Goal: Task Accomplishment & Management: Manage account settings

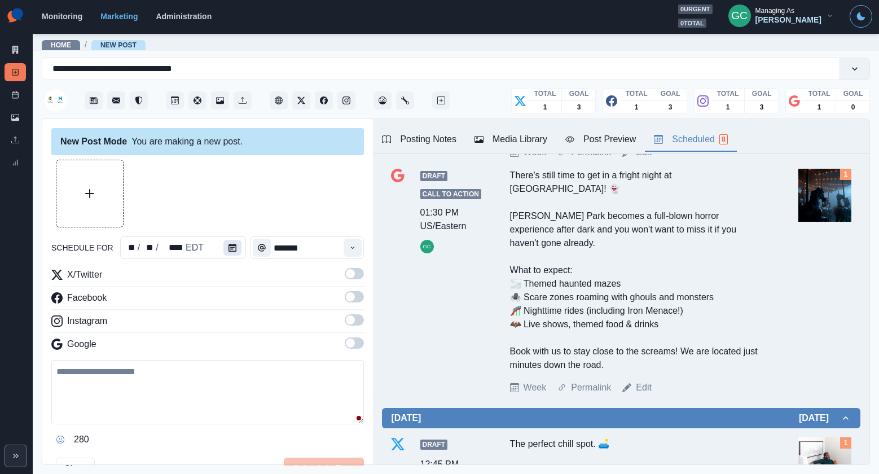
click at [224, 245] on button "Calendar" at bounding box center [232, 248] width 18 height 16
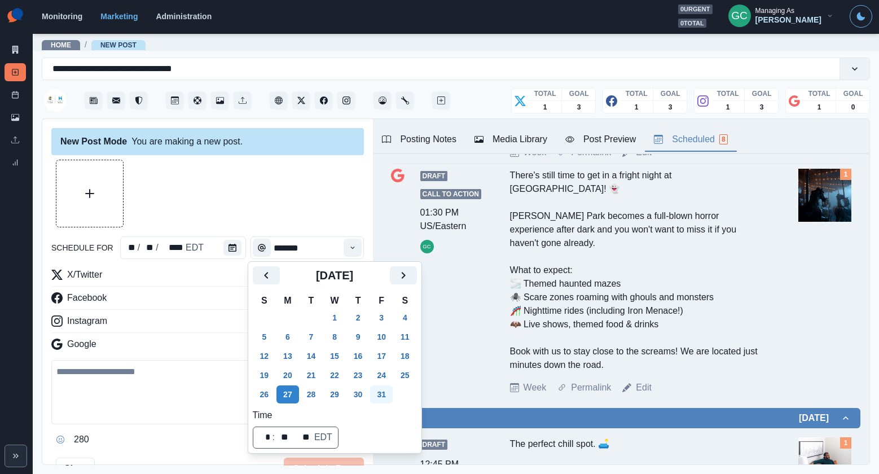
click at [385, 397] on button "31" at bounding box center [381, 394] width 23 height 18
click at [352, 248] on icon "Time" at bounding box center [353, 247] width 4 height 2
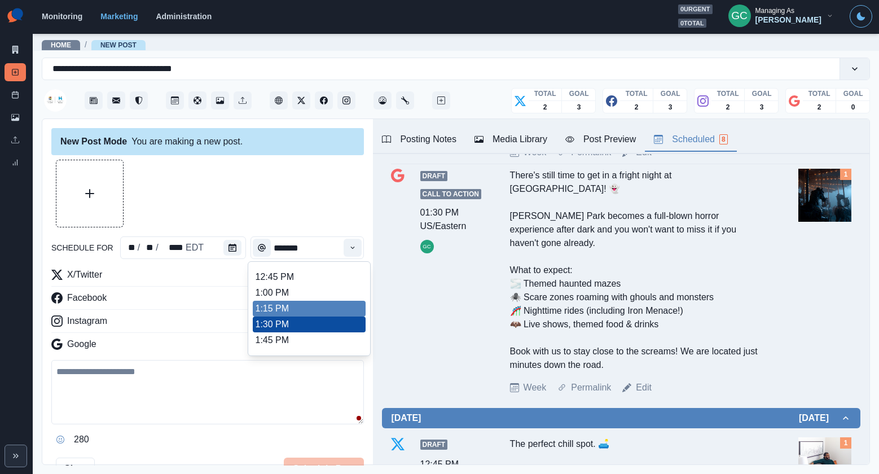
scroll to position [312, 0]
click at [322, 333] on li "1:45 PM" at bounding box center [309, 325] width 113 height 16
type input "*******"
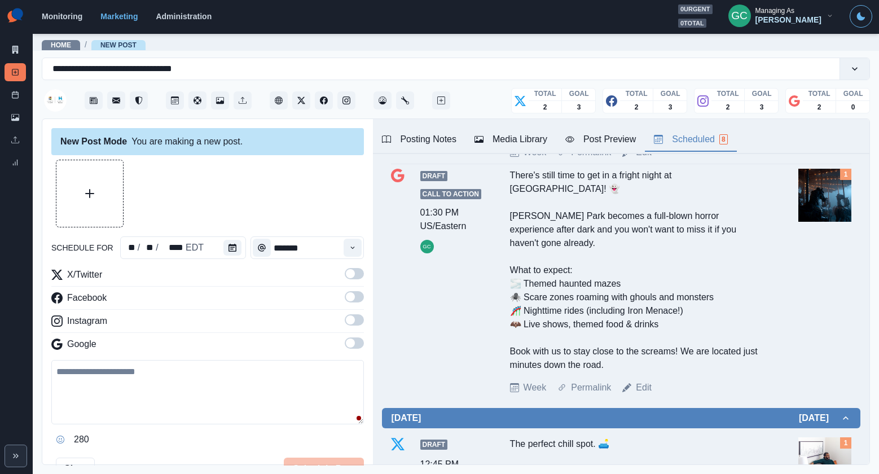
click at [356, 343] on span at bounding box center [354, 342] width 19 height 11
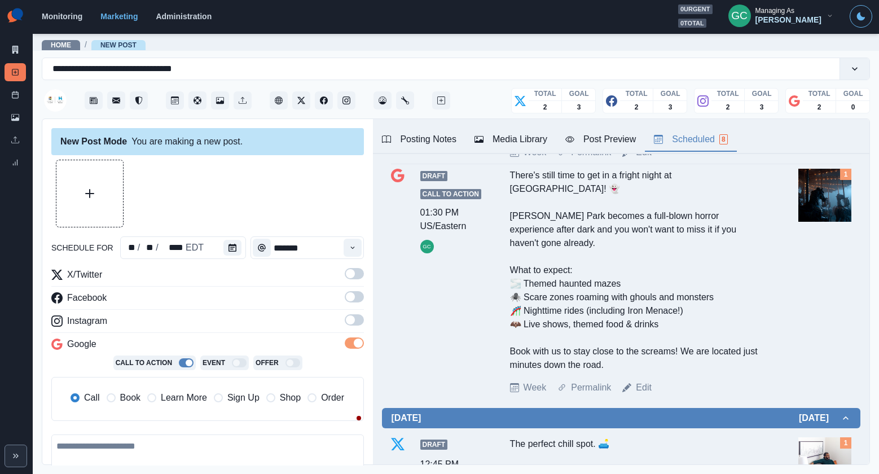
click at [354, 318] on span at bounding box center [350, 319] width 9 height 9
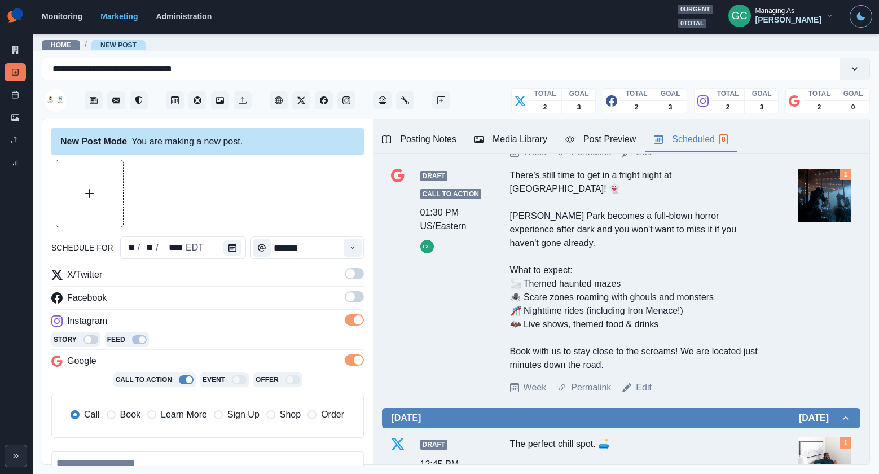
click at [357, 296] on span at bounding box center [354, 296] width 19 height 11
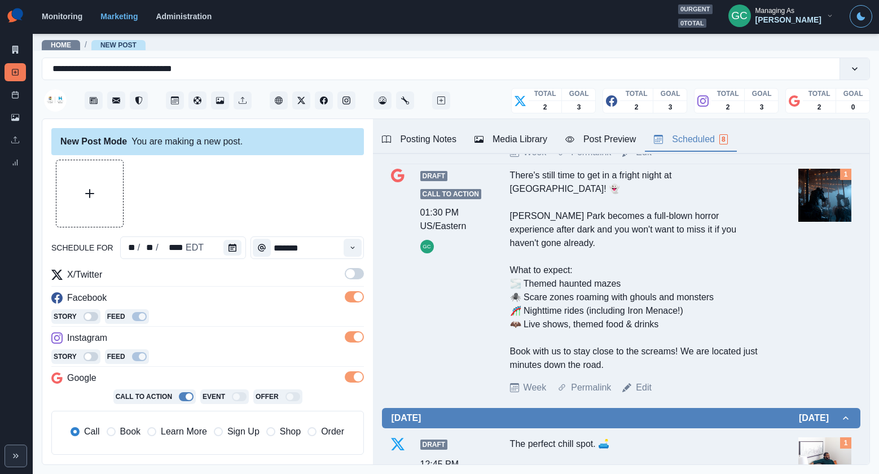
click at [358, 273] on span at bounding box center [354, 273] width 19 height 11
click at [179, 431] on span "Learn More" at bounding box center [184, 432] width 46 height 14
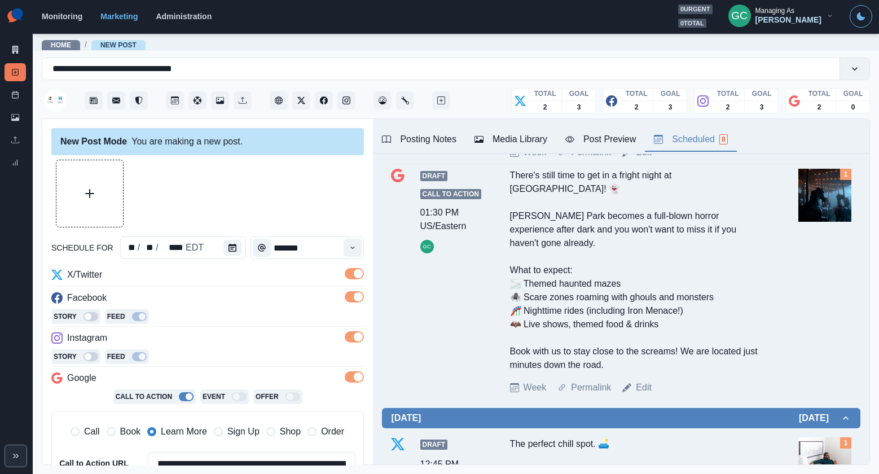
click at [247, 283] on div "X/Twitter" at bounding box center [207, 277] width 312 height 18
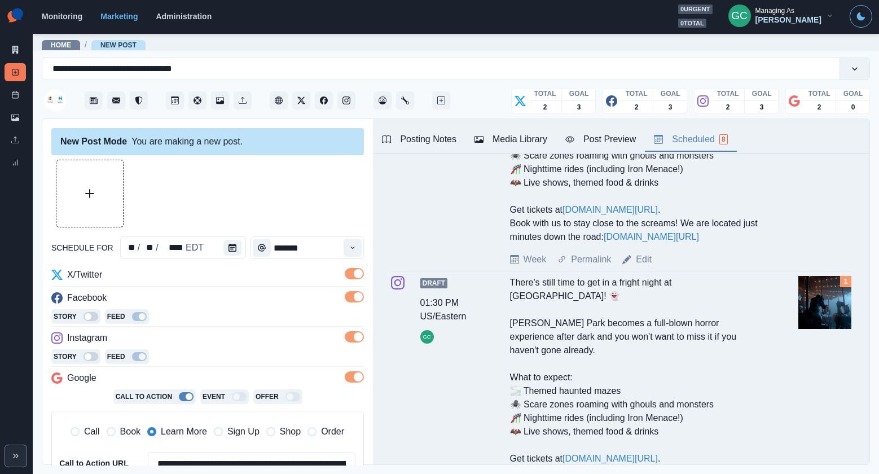
click at [530, 145] on div "Media Library" at bounding box center [510, 140] width 73 height 14
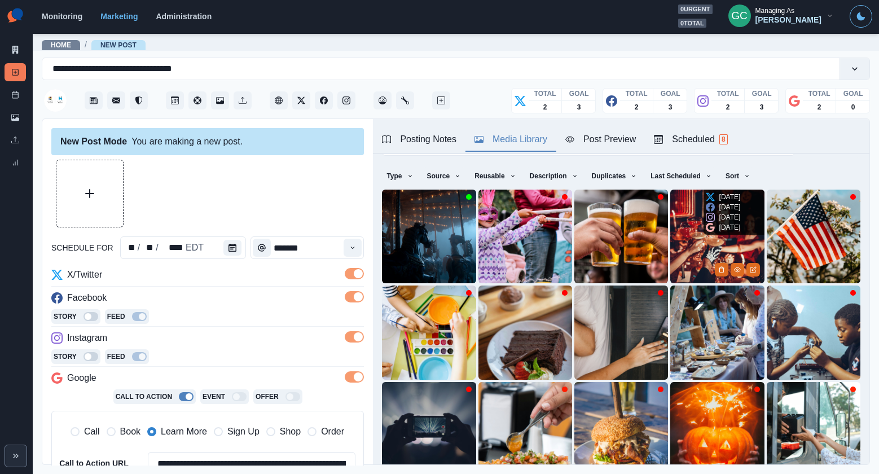
scroll to position [0, 0]
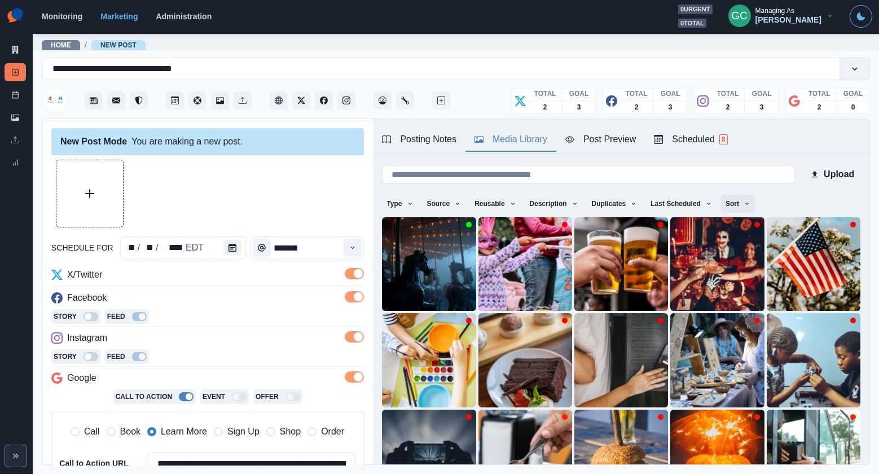
click at [740, 209] on button "Sort" at bounding box center [738, 204] width 34 height 18
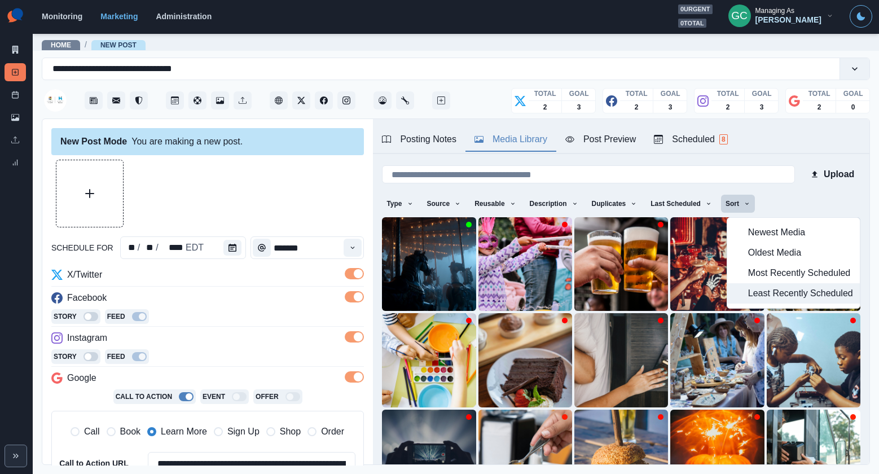
click at [734, 291] on icon "button" at bounding box center [737, 293] width 7 height 7
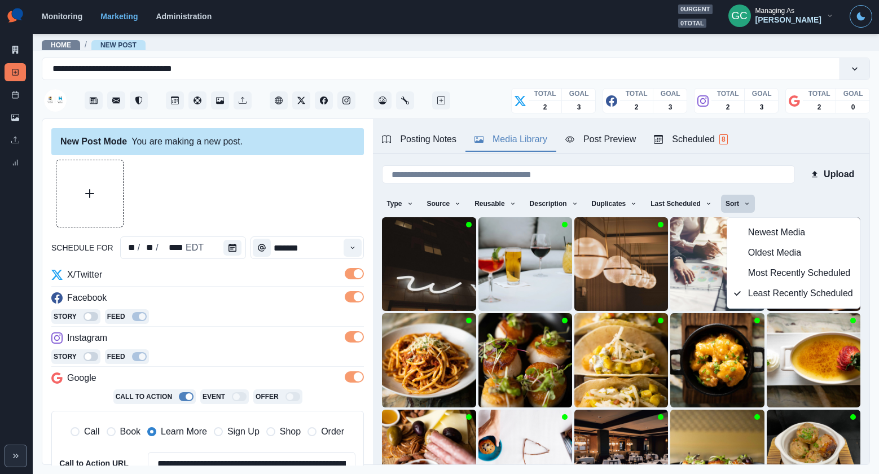
click at [312, 324] on div "Story Feed" at bounding box center [207, 317] width 312 height 17
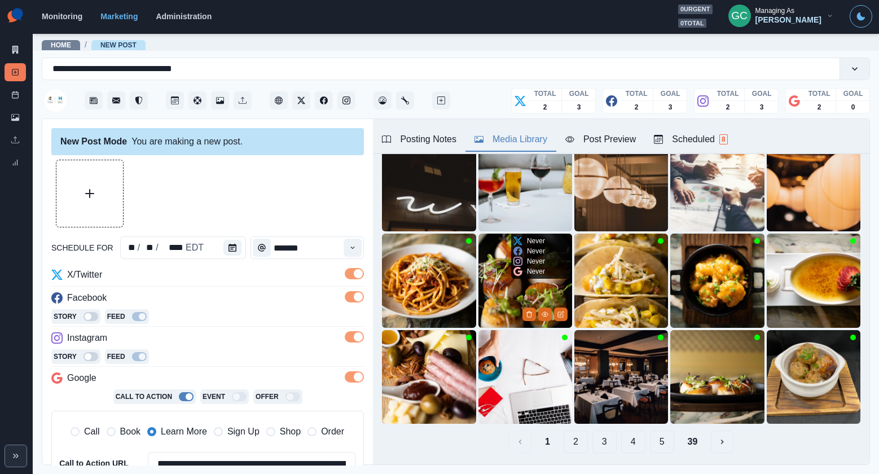
scroll to position [112, 0]
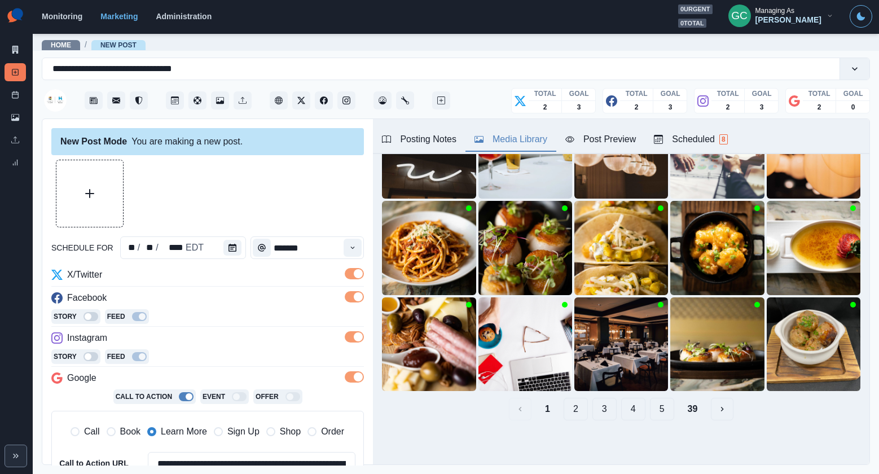
click at [702, 134] on div "Scheduled 8" at bounding box center [690, 140] width 73 height 14
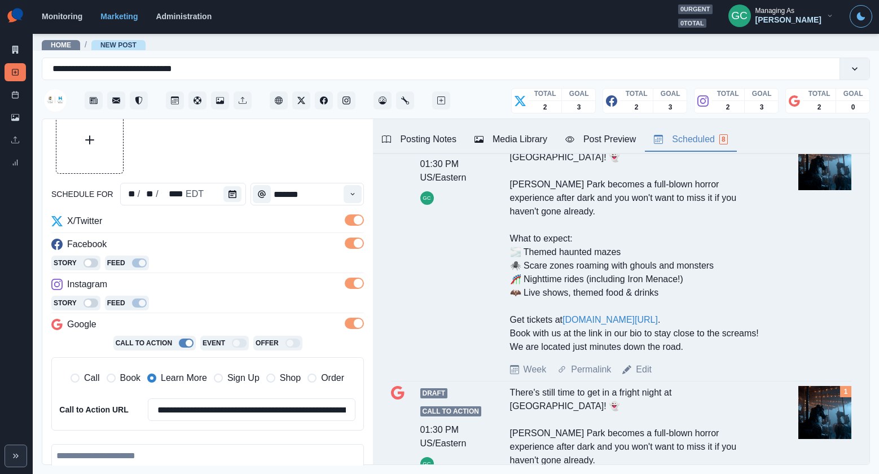
scroll to position [179, 0]
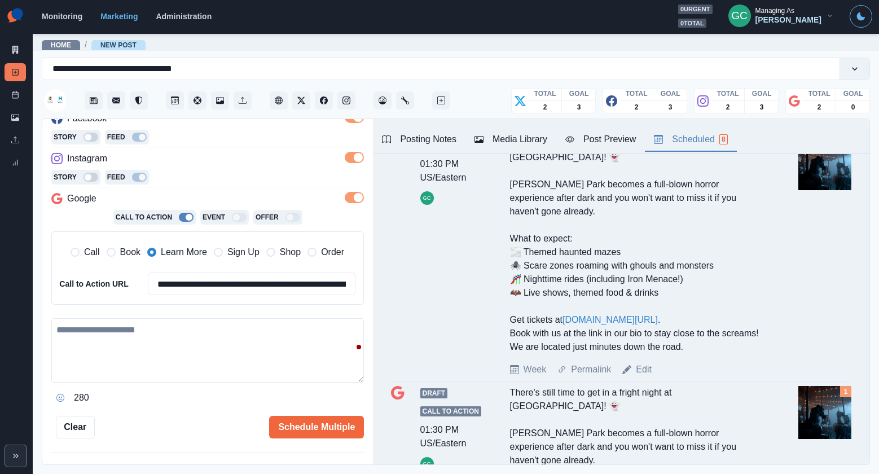
click at [155, 343] on textarea at bounding box center [207, 350] width 312 height 64
paste textarea "**********"
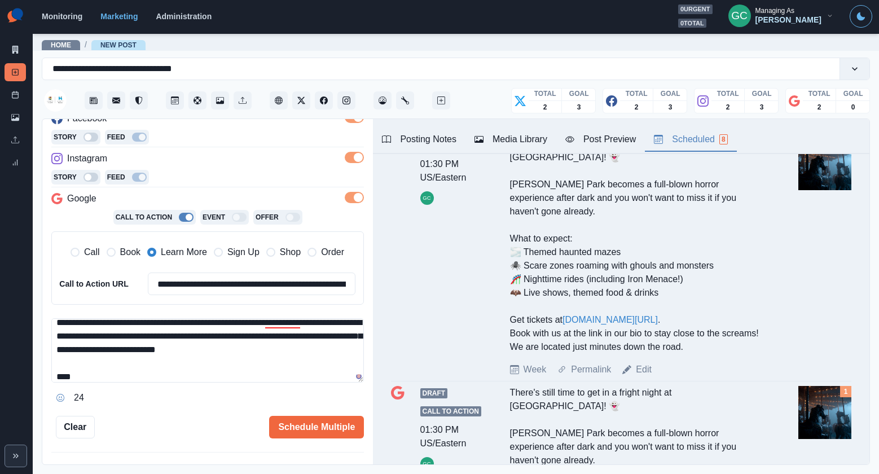
scroll to position [48, 0]
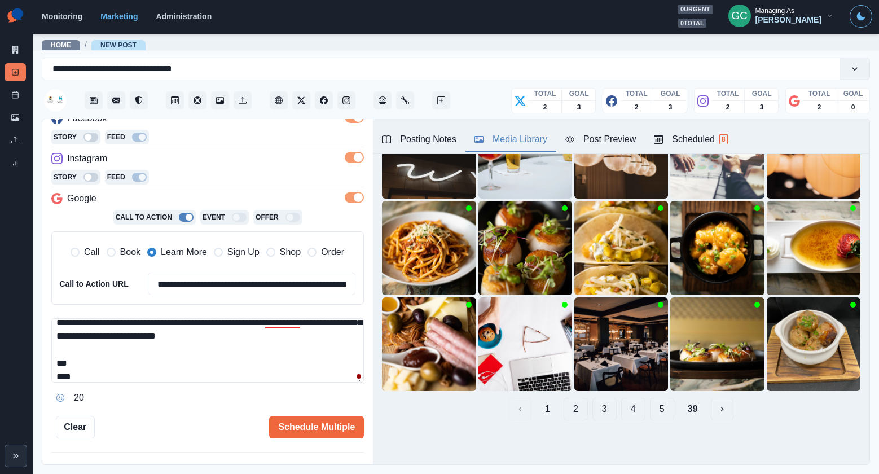
click at [492, 140] on div "Media Library" at bounding box center [510, 140] width 73 height 14
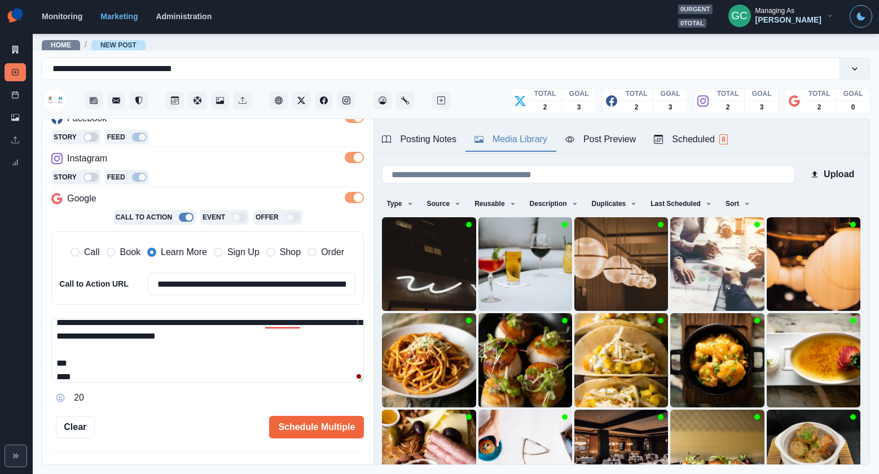
click at [453, 142] on div "Posting Notes" at bounding box center [419, 140] width 74 height 14
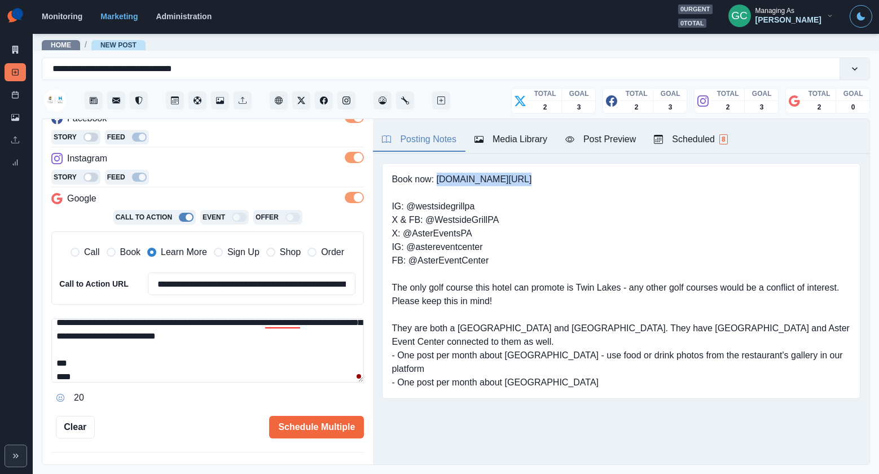
drag, startPoint x: 440, startPoint y: 179, endPoint x: 593, endPoint y: 182, distance: 153.4
click at [593, 182] on pre "Book now: www.bit.ly/3EeLFdh IG: @westsidegrillpa X & FB: @WestsideGrillPA X: @…" at bounding box center [620, 281] width 459 height 217
copy pre "www.bit.ly/3EeLFdh"
click at [292, 320] on textarea "**********" at bounding box center [207, 350] width 312 height 64
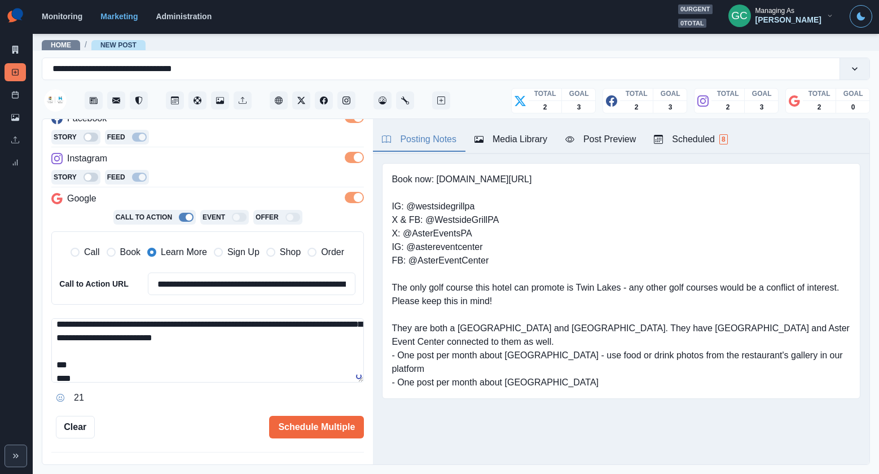
click at [217, 355] on textarea "**********" at bounding box center [207, 350] width 312 height 64
click at [205, 368] on textarea "**********" at bounding box center [207, 350] width 312 height 64
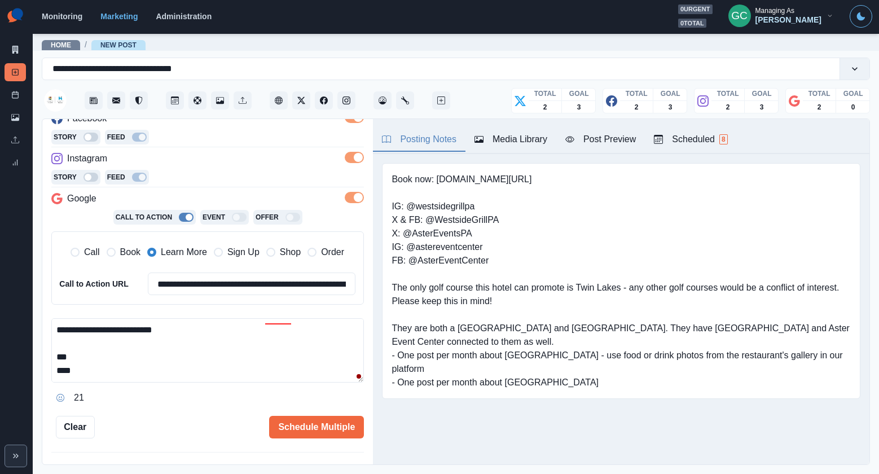
click at [195, 374] on textarea "**********" at bounding box center [207, 350] width 312 height 64
paste textarea "**********"
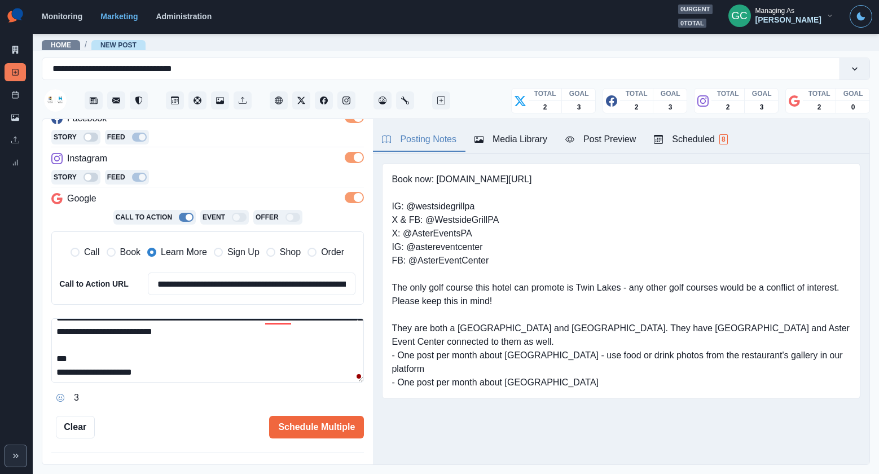
click at [123, 251] on span "Book" at bounding box center [130, 252] width 20 height 14
click at [76, 360] on textarea "**********" at bounding box center [207, 350] width 312 height 64
paste textarea "**********"
drag, startPoint x: 99, startPoint y: 357, endPoint x: 117, endPoint y: 355, distance: 18.2
click at [72, 359] on textarea "**********" at bounding box center [207, 350] width 312 height 64
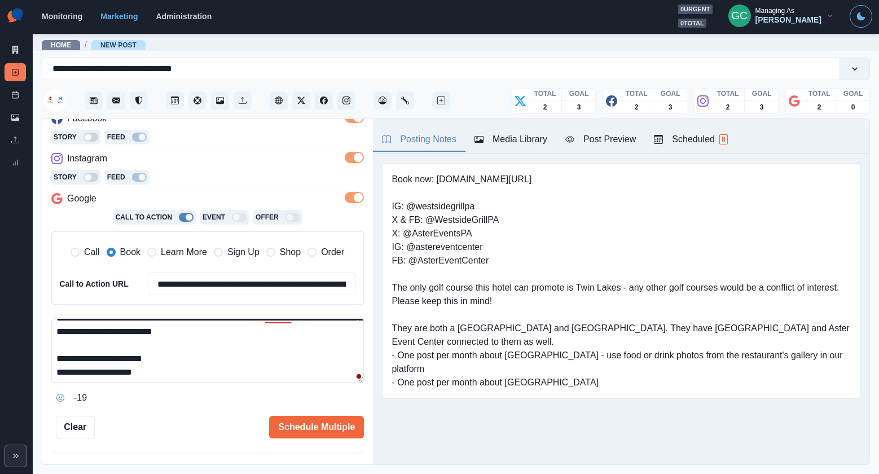
scroll to position [54, 0]
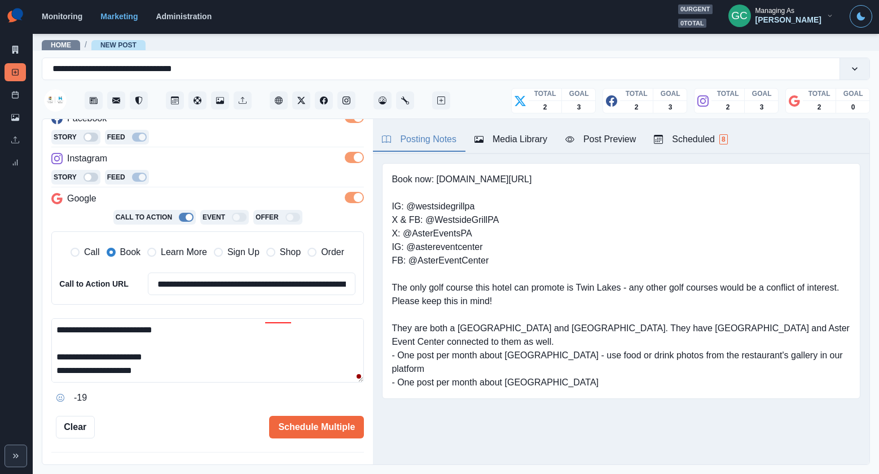
click at [184, 371] on textarea "**********" at bounding box center [207, 350] width 312 height 64
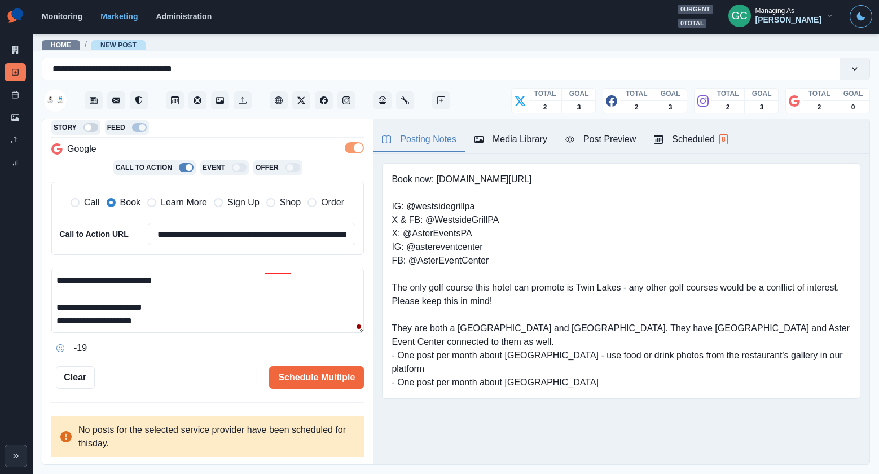
click at [188, 325] on textarea "**********" at bounding box center [207, 300] width 312 height 64
paste textarea "**********"
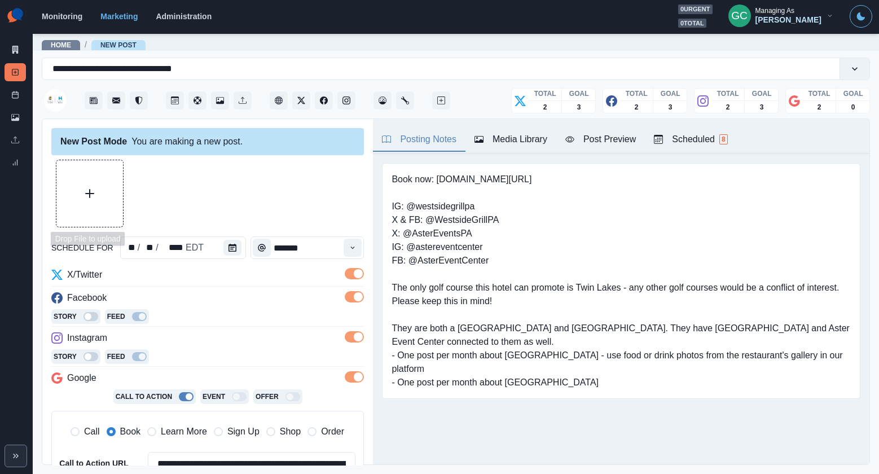
type textarea "**********"
click at [103, 199] on button "Upload Media" at bounding box center [89, 193] width 67 height 67
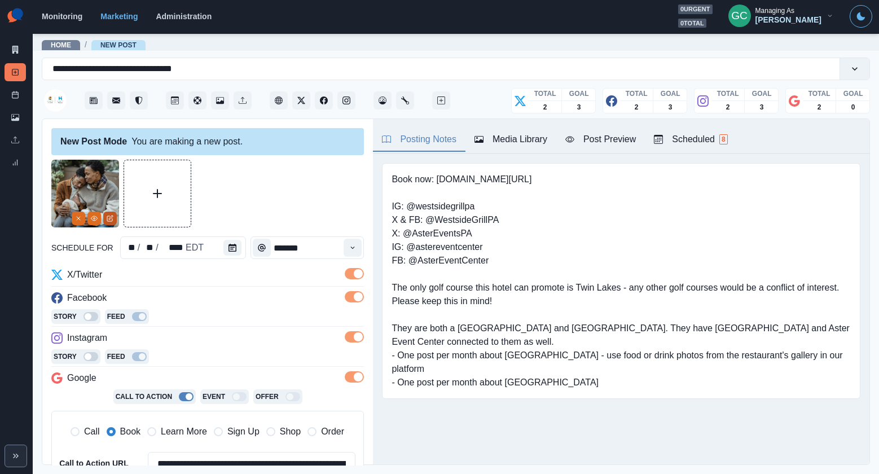
click at [114, 219] on button "Edit Media" at bounding box center [110, 218] width 14 height 14
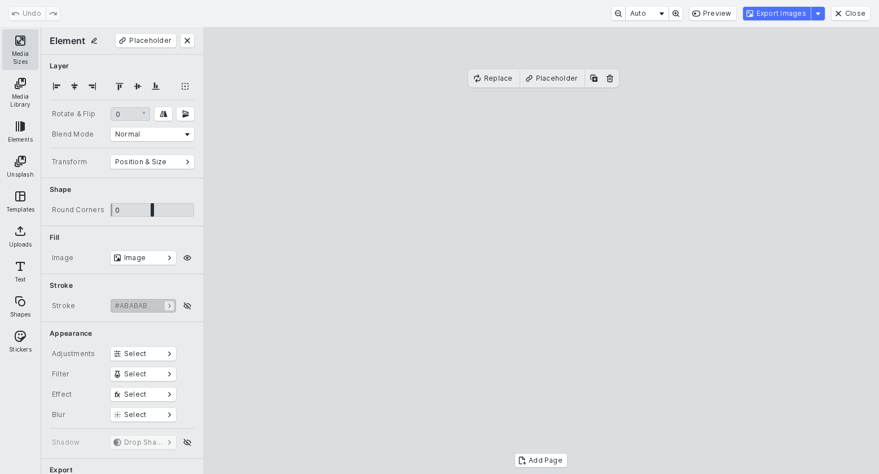
click at [21, 50] on button "Media Sizes" at bounding box center [20, 49] width 36 height 41
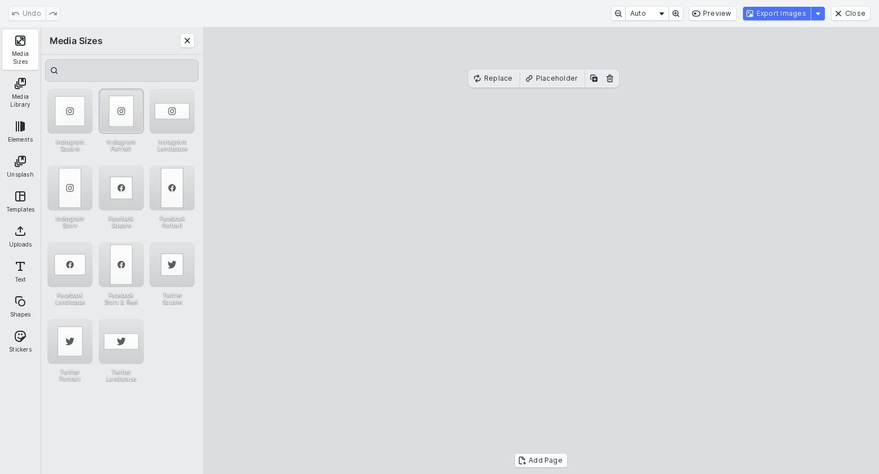
click at [113, 105] on div "Instagram Portrait" at bounding box center [121, 111] width 45 height 45
drag, startPoint x: 405, startPoint y: 95, endPoint x: 276, endPoint y: 14, distance: 151.8
click at [541, 250] on cesdk-canvas "Editor canvas" at bounding box center [541, 250] width 0 height 0
drag, startPoint x: 600, startPoint y: 243, endPoint x: 649, endPoint y: 196, distance: 67.8
click at [541, 250] on cesdk-canvas "Editor canvas" at bounding box center [541, 250] width 0 height 0
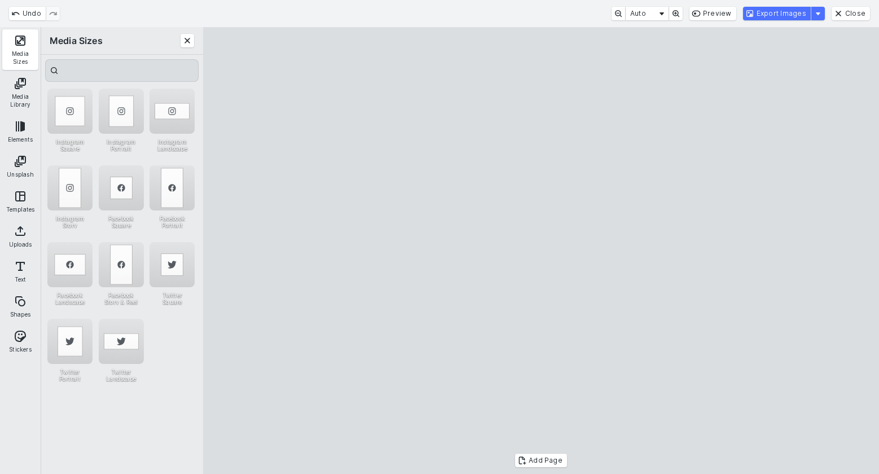
drag, startPoint x: 558, startPoint y: 365, endPoint x: 560, endPoint y: 475, distance: 110.0
click at [560, 473] on html "**********" at bounding box center [439, 237] width 879 height 474
click at [541, 250] on cesdk-canvas "Editor canvas" at bounding box center [541, 250] width 0 height 0
click at [782, 11] on button "Export Images" at bounding box center [777, 14] width 68 height 14
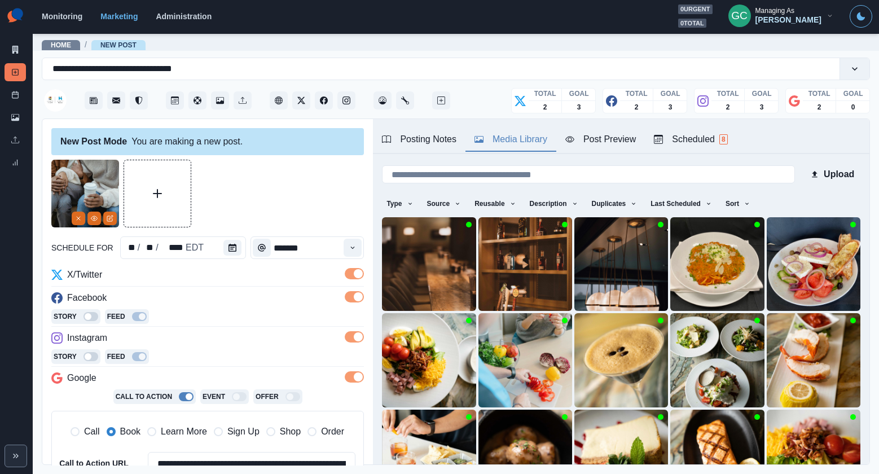
click at [515, 141] on div "Media Library" at bounding box center [510, 140] width 73 height 14
click at [739, 199] on button "Sort" at bounding box center [738, 204] width 34 height 18
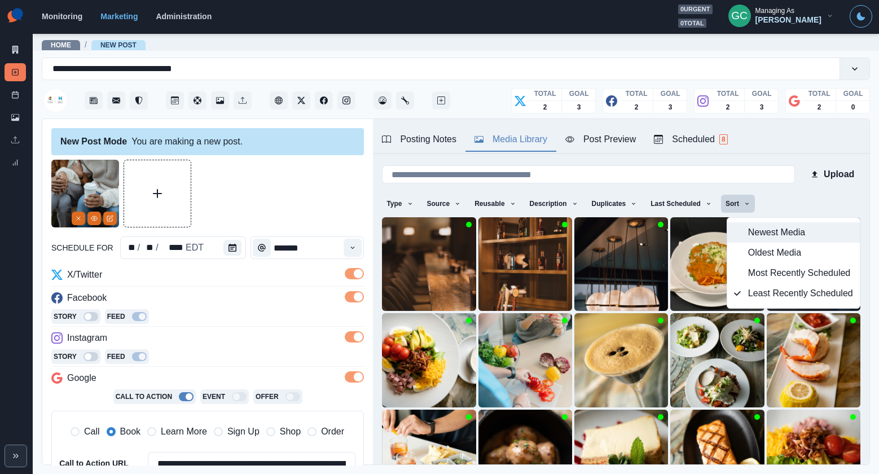
click at [755, 229] on span "Newest Media" at bounding box center [800, 233] width 105 height 14
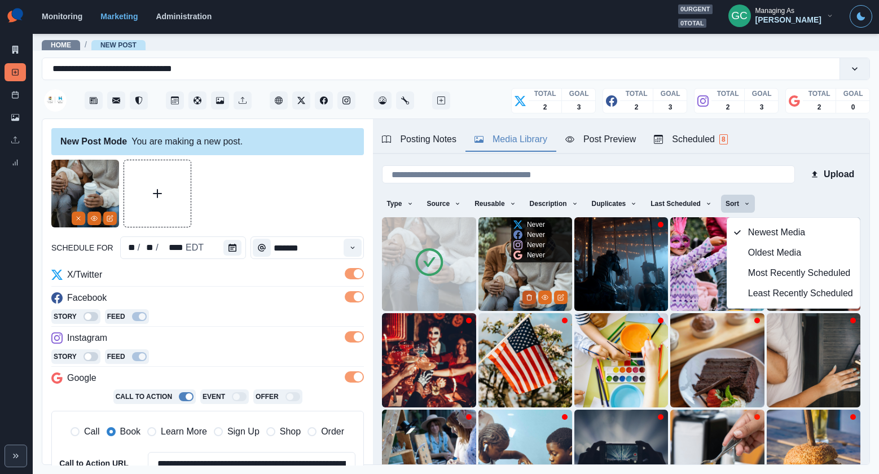
click at [527, 295] on polyline "Delete Media" at bounding box center [529, 295] width 5 height 0
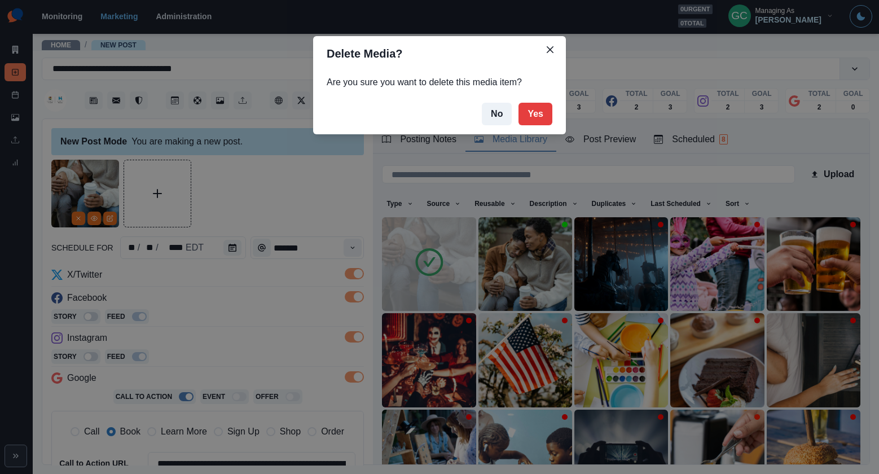
drag, startPoint x: 534, startPoint y: 109, endPoint x: 458, endPoint y: 187, distance: 109.3
click at [534, 109] on button "Yes" at bounding box center [535, 114] width 34 height 23
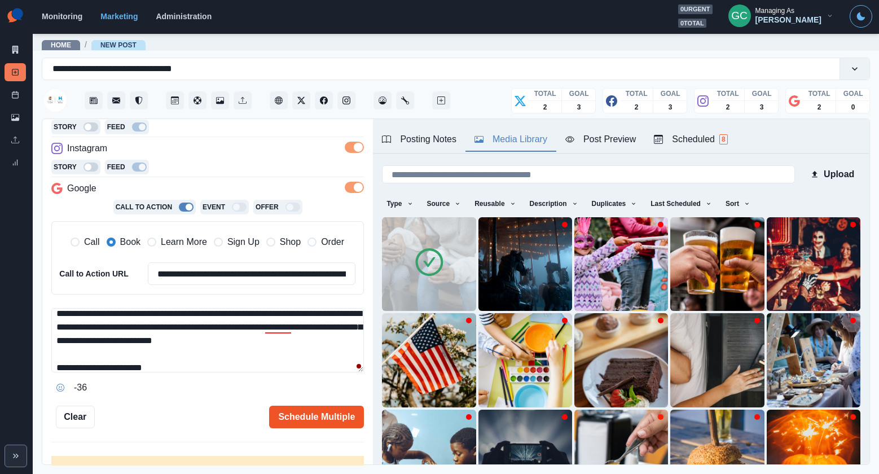
scroll to position [191, 0]
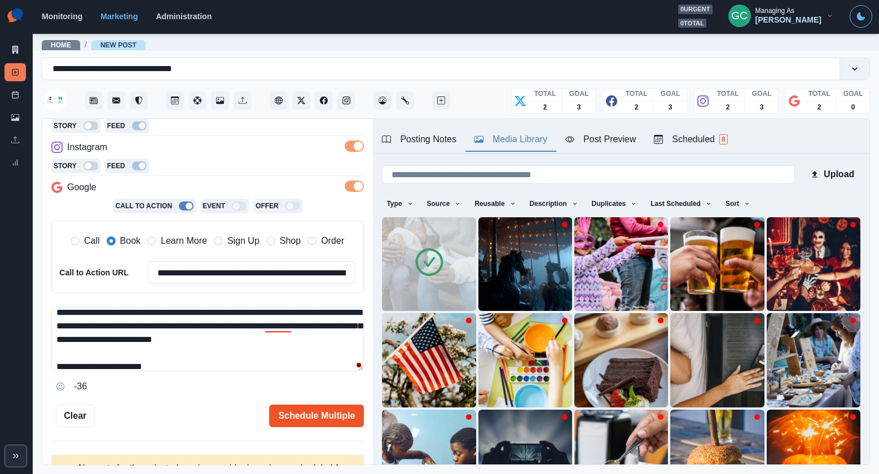
click at [306, 410] on button "Schedule Multiple" at bounding box center [316, 415] width 95 height 23
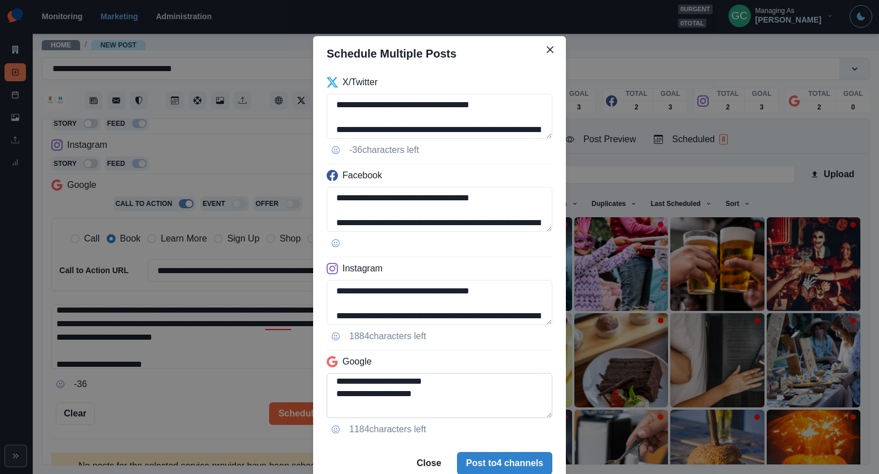
scroll to position [74, 0]
drag, startPoint x: 347, startPoint y: 394, endPoint x: 333, endPoint y: 398, distance: 14.6
click at [333, 398] on textarea "**********" at bounding box center [439, 395] width 226 height 45
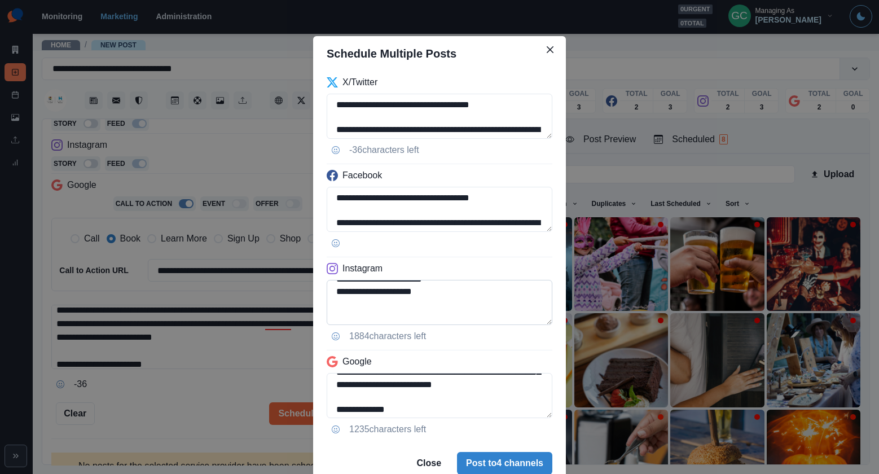
scroll to position [100, 0]
type textarea "**********"
drag, startPoint x: 412, startPoint y: 306, endPoint x: 464, endPoint y: 308, distance: 52.5
click at [464, 308] on textarea "**********" at bounding box center [439, 302] width 226 height 45
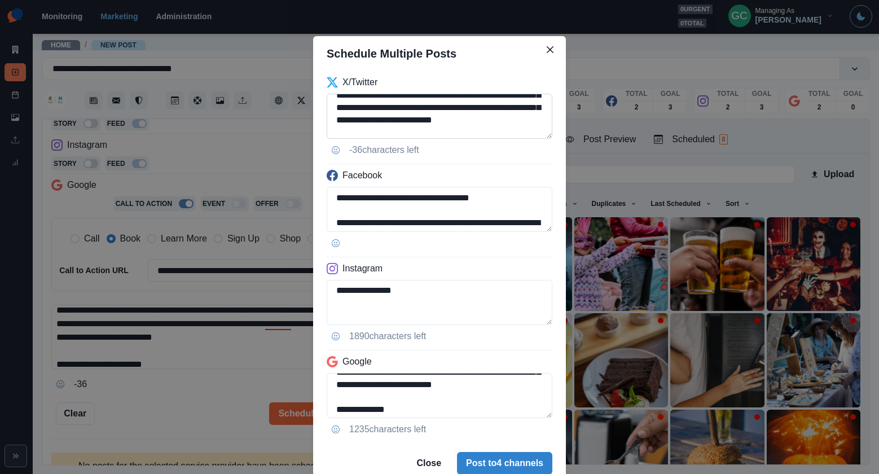
scroll to position [48, 0]
type textarea "**********"
drag, startPoint x: 465, startPoint y: 120, endPoint x: 458, endPoint y: 100, distance: 21.1
click at [458, 100] on textarea "**********" at bounding box center [439, 116] width 226 height 45
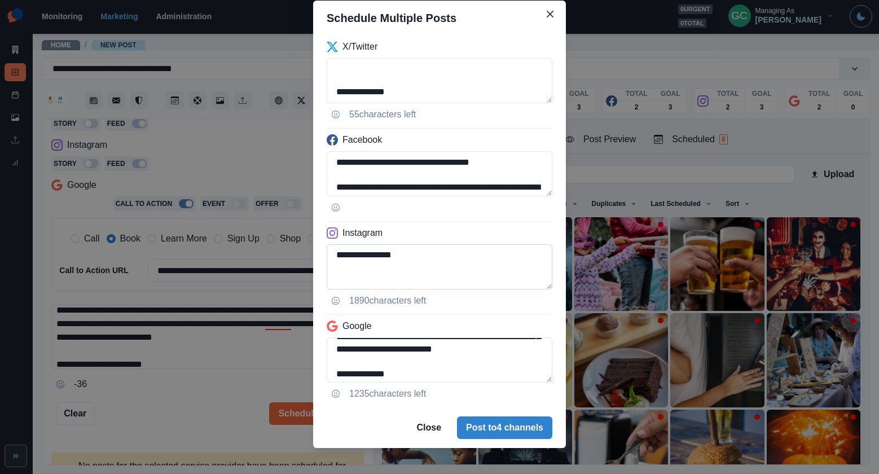
scroll to position [46, 0]
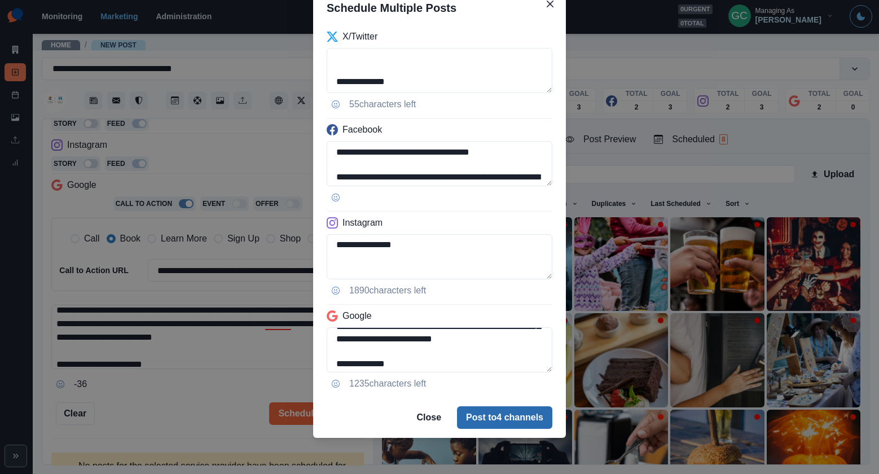
type textarea "**********"
click at [490, 427] on button "Post to 4 channels" at bounding box center [504, 417] width 95 height 23
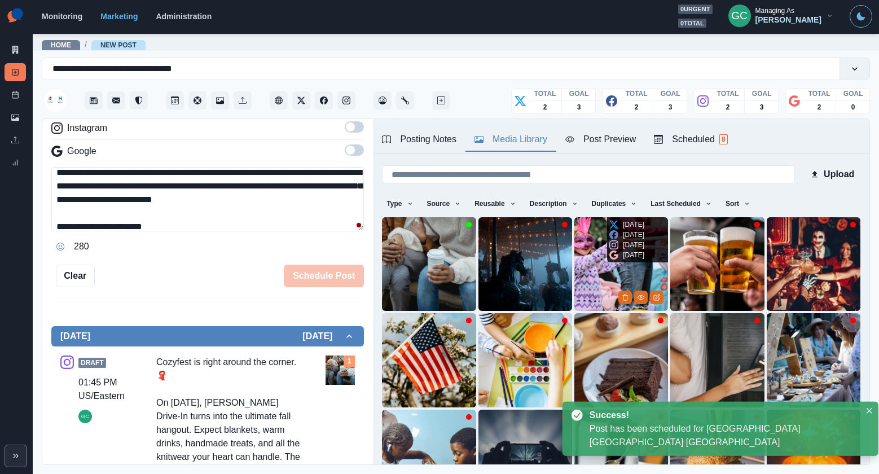
scroll to position [0, 0]
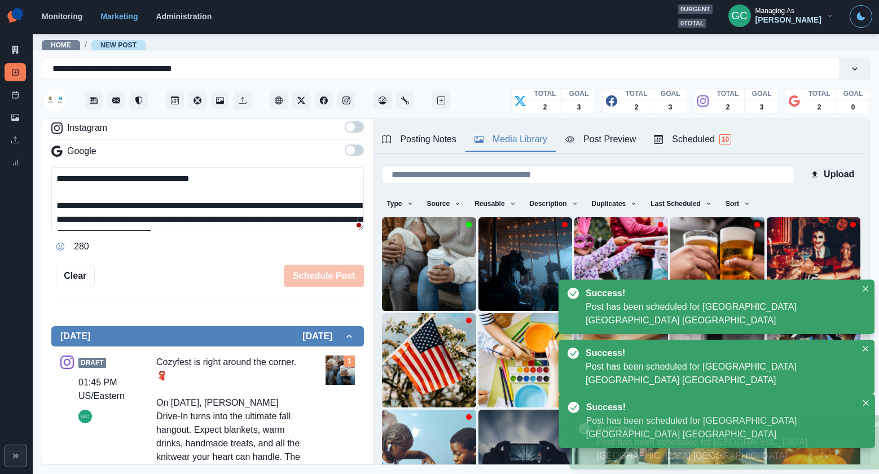
drag, startPoint x: 696, startPoint y: 143, endPoint x: 691, endPoint y: 145, distance: 5.9
click at [697, 143] on div "Scheduled 10" at bounding box center [692, 140] width 77 height 14
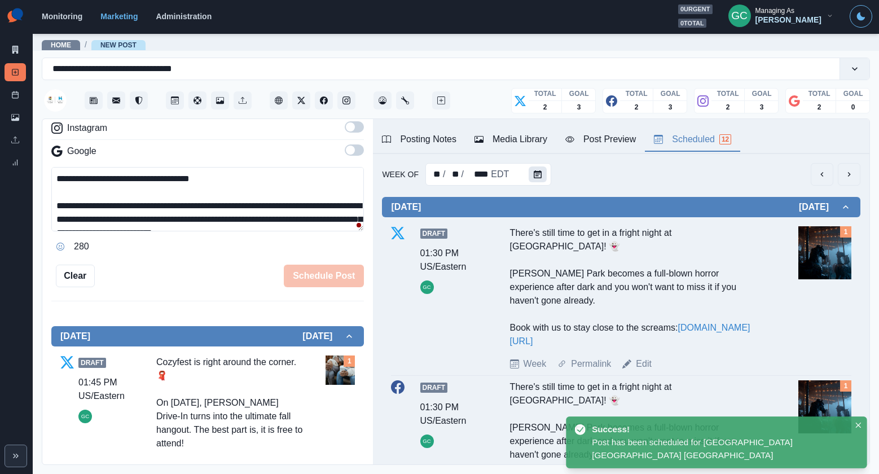
click at [537, 171] on icon "Calendar" at bounding box center [537, 174] width 8 height 8
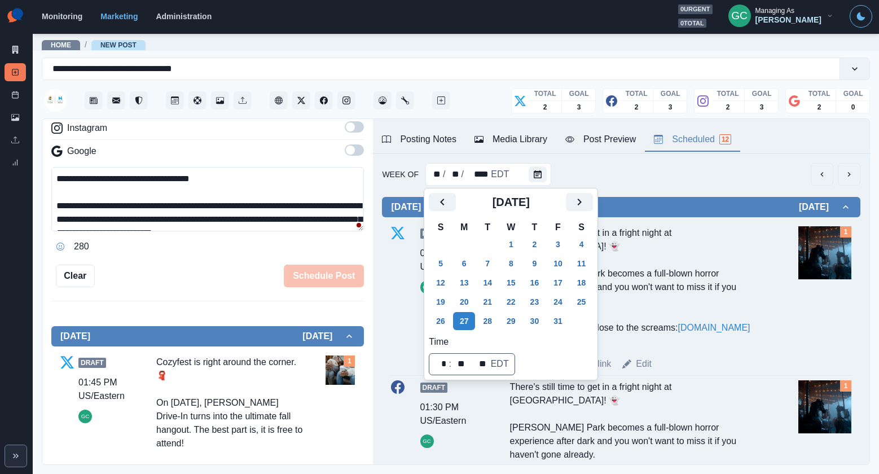
click at [210, 153] on div "Google" at bounding box center [207, 153] width 312 height 18
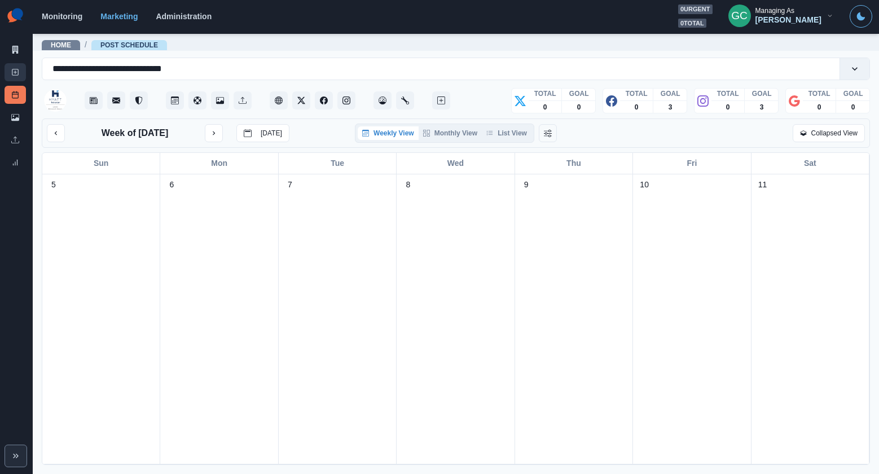
click at [16, 73] on icon at bounding box center [15, 72] width 8 height 8
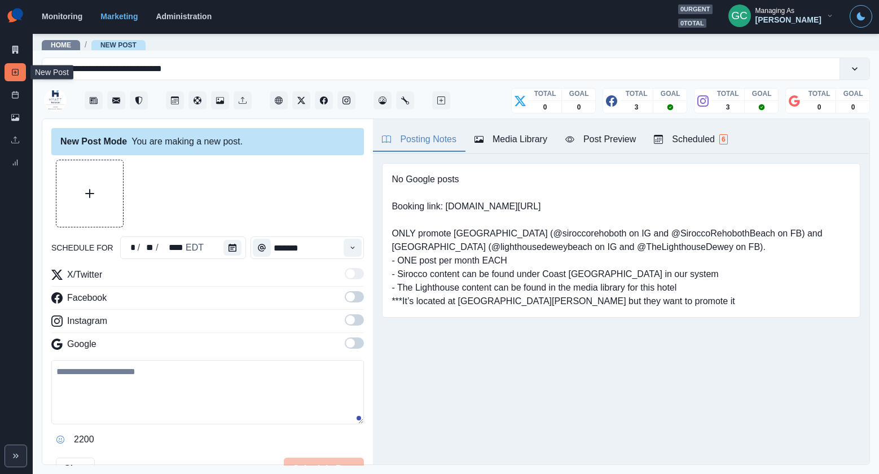
drag, startPoint x: 720, startPoint y: 132, endPoint x: 674, endPoint y: 145, distance: 47.6
click at [720, 133] on div "Scheduled 6" at bounding box center [690, 140] width 73 height 14
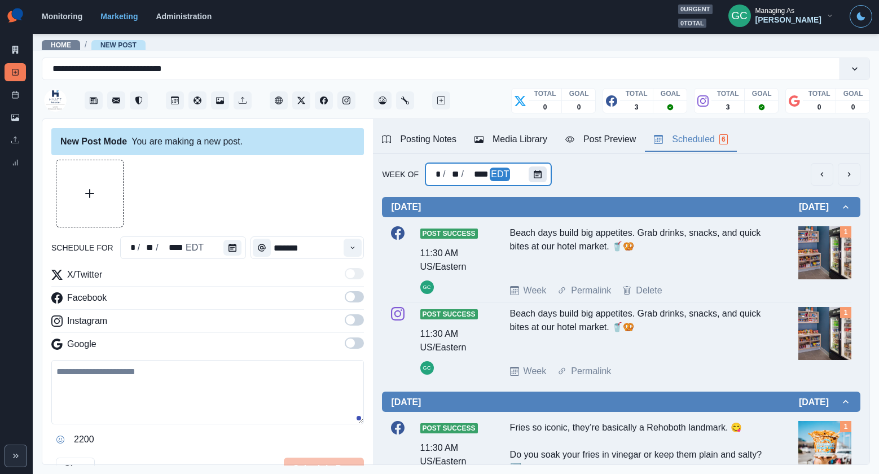
click at [526, 171] on div "* / ** / **** EDT" at bounding box center [488, 174] width 126 height 23
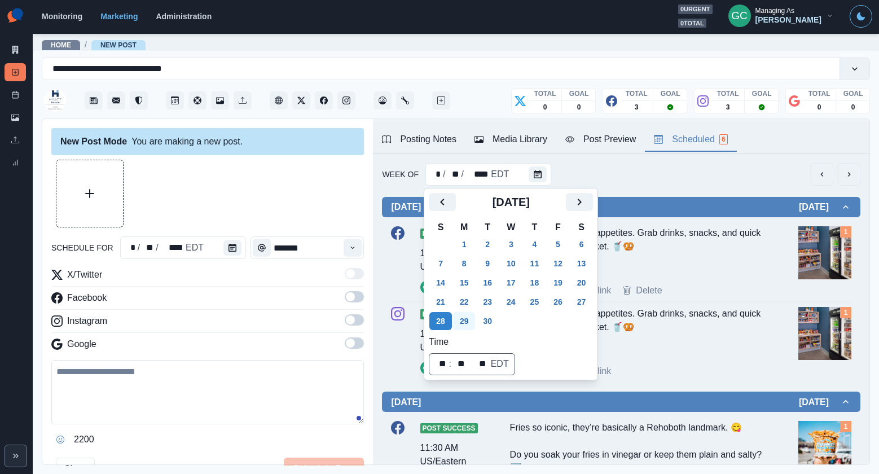
click at [489, 316] on button "30" at bounding box center [487, 321] width 23 height 18
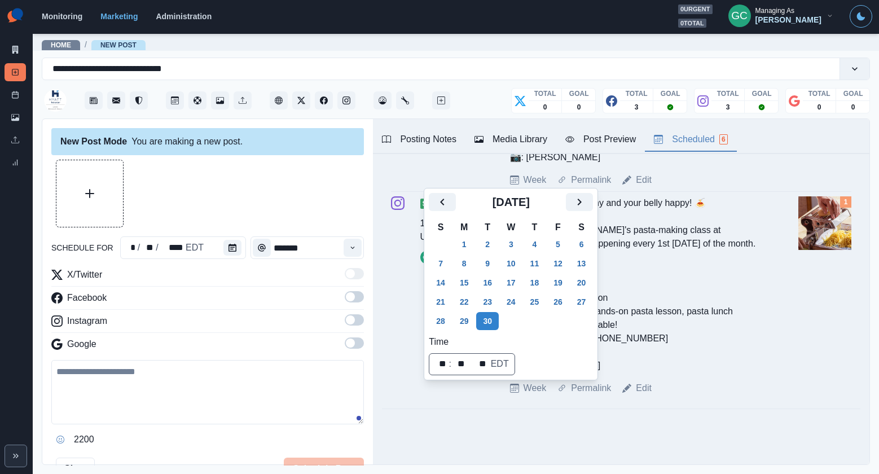
scroll to position [868, 0]
click at [589, 195] on button "Next" at bounding box center [579, 202] width 27 height 18
click at [487, 260] on button "7" at bounding box center [487, 263] width 23 height 18
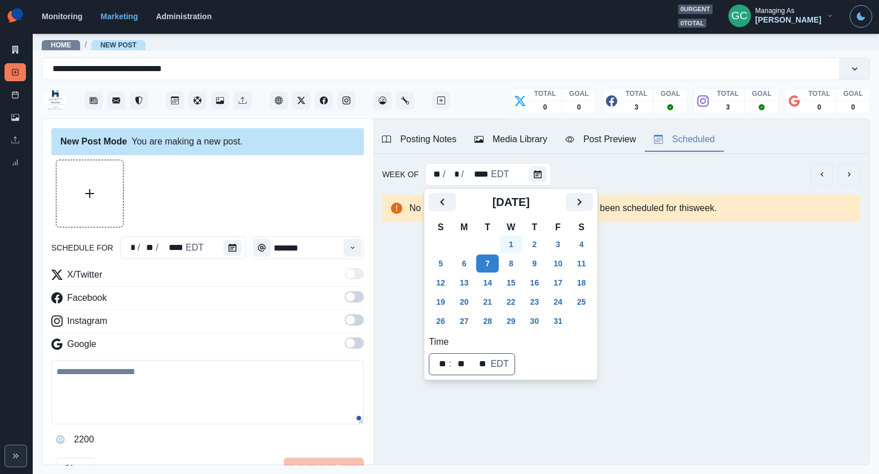
click at [517, 241] on button "1" at bounding box center [511, 244] width 23 height 18
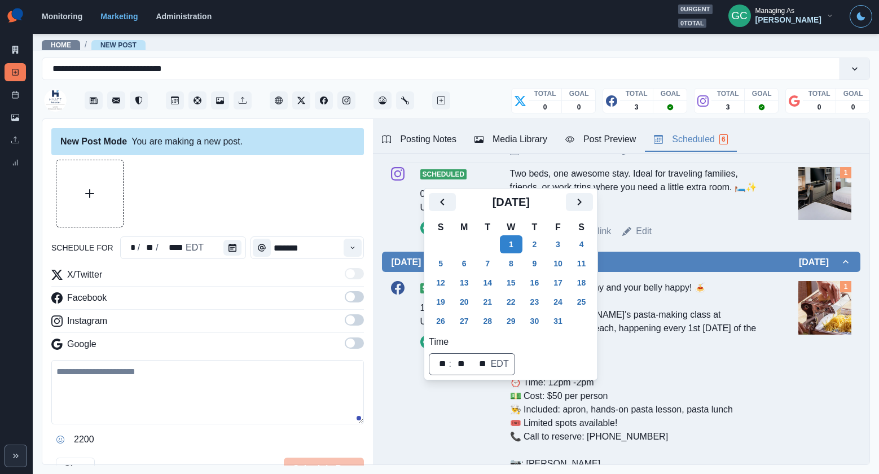
scroll to position [542, 0]
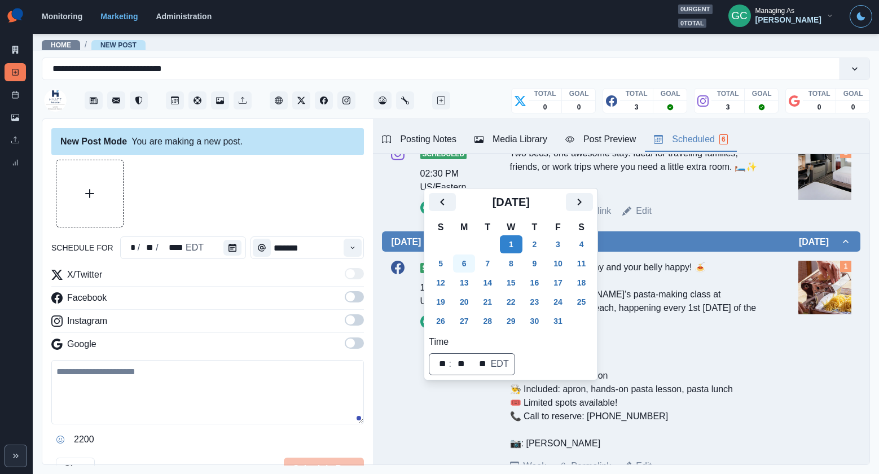
click at [466, 264] on button "6" at bounding box center [464, 263] width 23 height 18
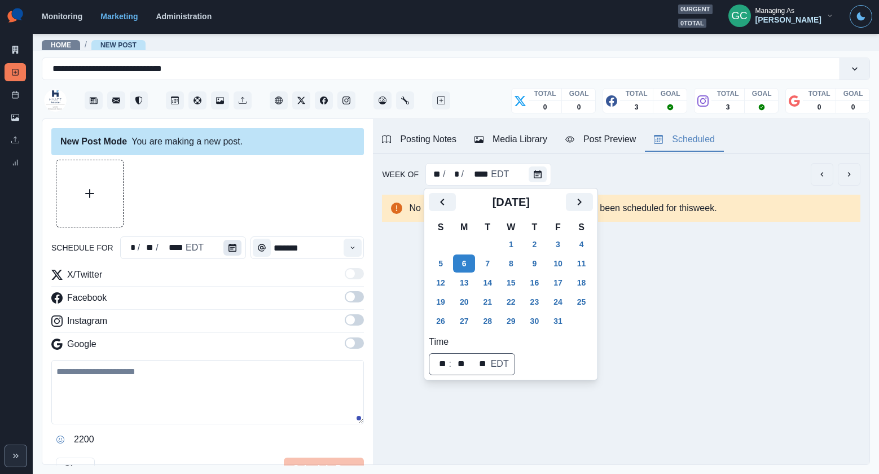
click at [224, 247] on button "Calendar" at bounding box center [232, 248] width 18 height 16
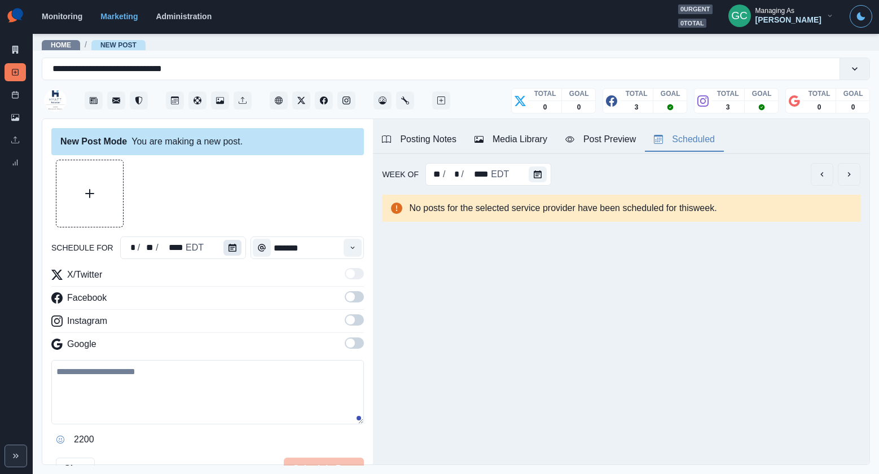
click at [228, 244] on icon "Calendar" at bounding box center [232, 248] width 8 height 8
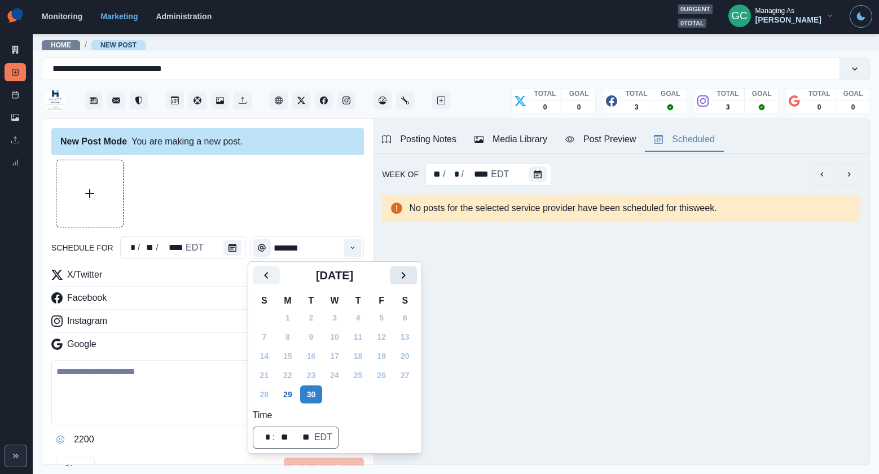
click at [407, 272] on icon "Next" at bounding box center [403, 275] width 14 height 14
click at [278, 331] on button "6" at bounding box center [287, 337] width 23 height 18
click at [284, 333] on button "6" at bounding box center [287, 337] width 23 height 18
click at [345, 244] on button "Time" at bounding box center [352, 248] width 18 height 18
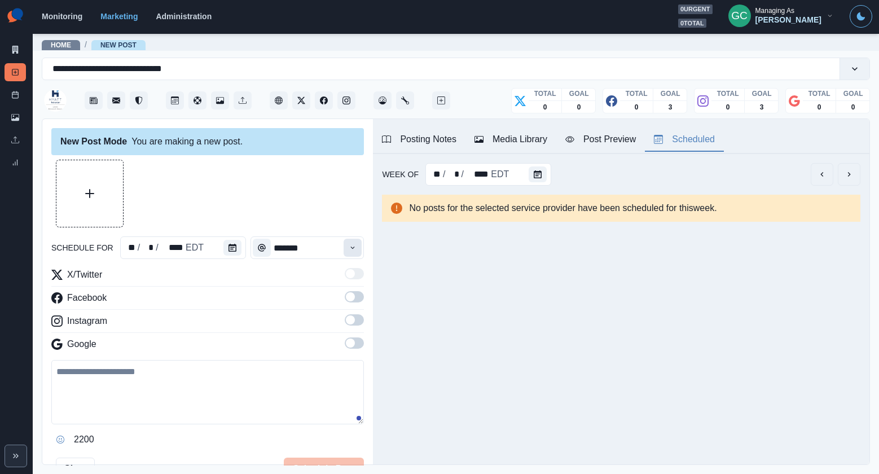
click at [347, 248] on button "Time" at bounding box center [352, 248] width 18 height 18
click at [149, 332] on hr at bounding box center [207, 332] width 312 height 1
drag, startPoint x: 356, startPoint y: 346, endPoint x: 352, endPoint y: 314, distance: 32.4
click at [356, 345] on span at bounding box center [354, 342] width 19 height 11
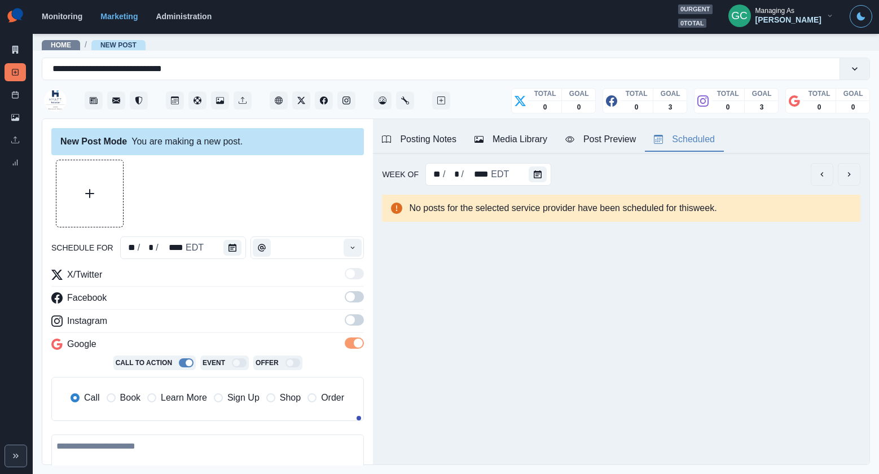
click at [352, 314] on div "X/Twitter Facebook Instagram Google Call To Action Event Offer Call Book Learn …" at bounding box center [207, 349] width 312 height 162
click at [357, 297] on span at bounding box center [354, 296] width 19 height 11
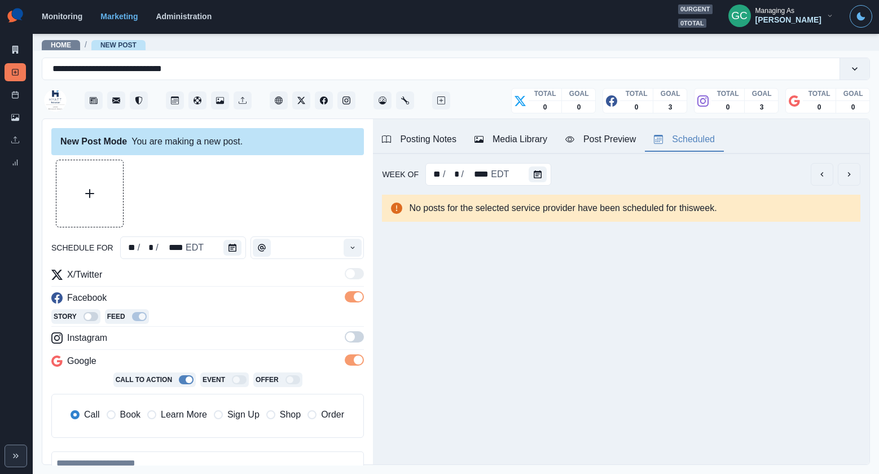
drag, startPoint x: 351, startPoint y: 333, endPoint x: 320, endPoint y: 354, distance: 37.7
click at [351, 333] on span at bounding box center [350, 336] width 9 height 9
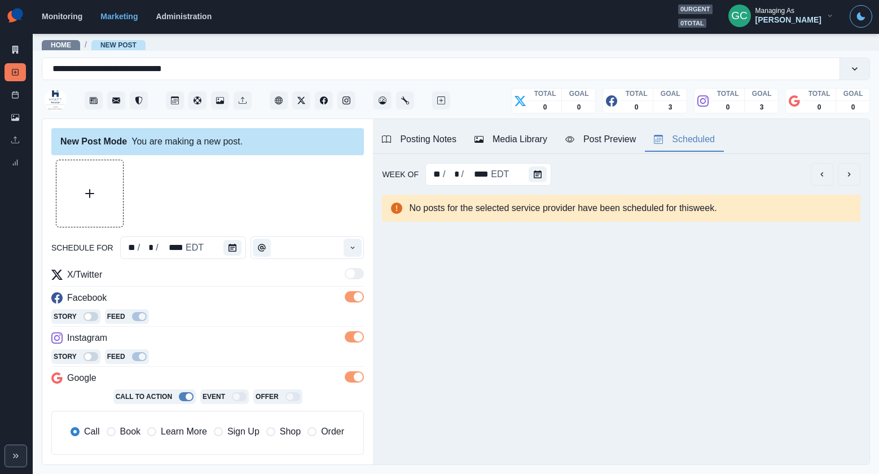
drag, startPoint x: 168, startPoint y: 425, endPoint x: 169, endPoint y: 430, distance: 5.7
click at [168, 425] on span "Learn More" at bounding box center [184, 432] width 46 height 14
click at [229, 295] on div "Facebook" at bounding box center [207, 300] width 312 height 18
click at [354, 242] on button "Time" at bounding box center [352, 248] width 18 height 18
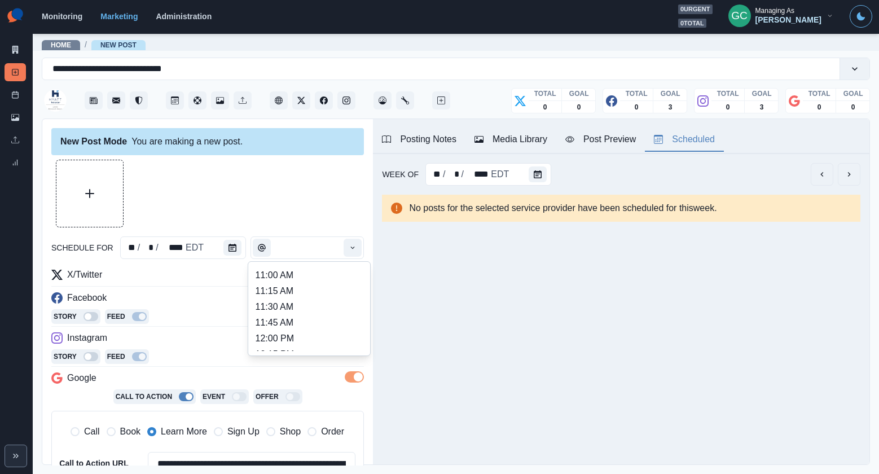
scroll to position [202, 0]
click at [310, 325] on li "12:00 PM" at bounding box center [309, 324] width 113 height 16
type input "********"
click at [509, 145] on div "Media Library" at bounding box center [510, 140] width 73 height 14
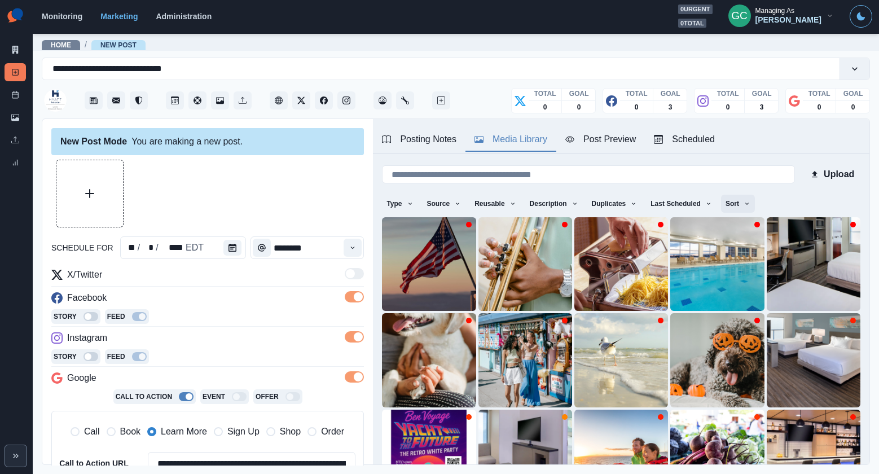
click at [748, 196] on button "Sort" at bounding box center [738, 204] width 34 height 18
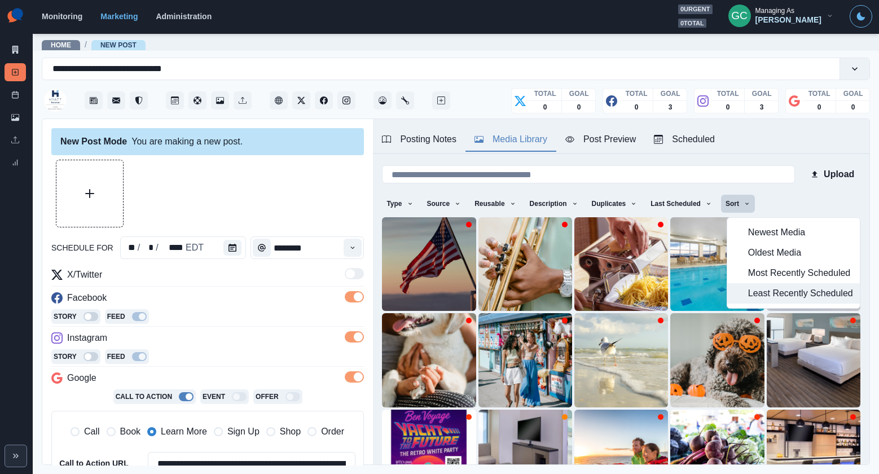
click at [756, 289] on span "Least Recently Scheduled" at bounding box center [800, 293] width 105 height 14
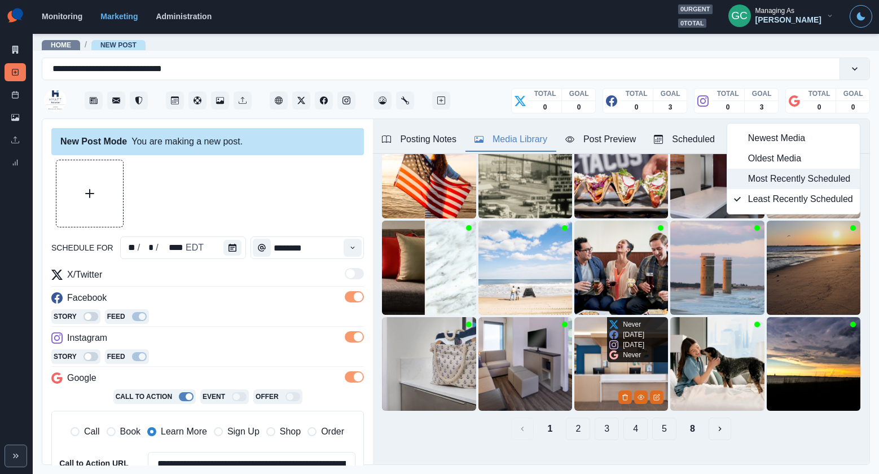
scroll to position [96, 0]
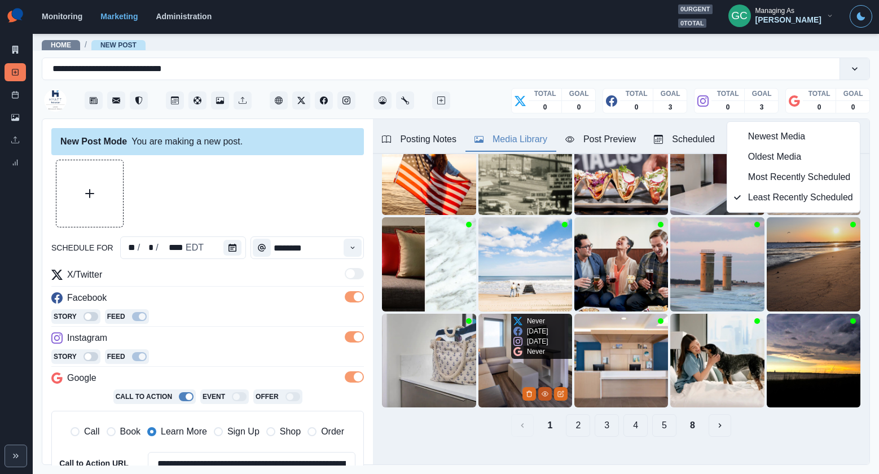
click at [547, 394] on icon "View Media" at bounding box center [545, 393] width 6 height 5
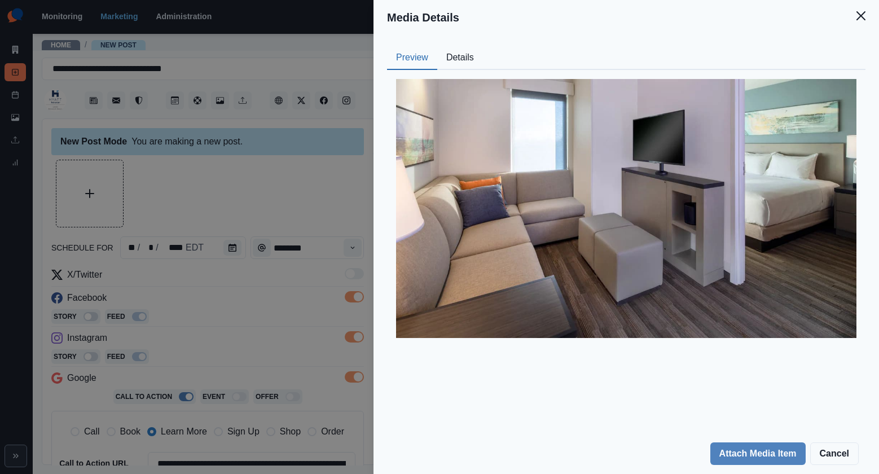
click at [458, 53] on button "Details" at bounding box center [460, 58] width 46 height 24
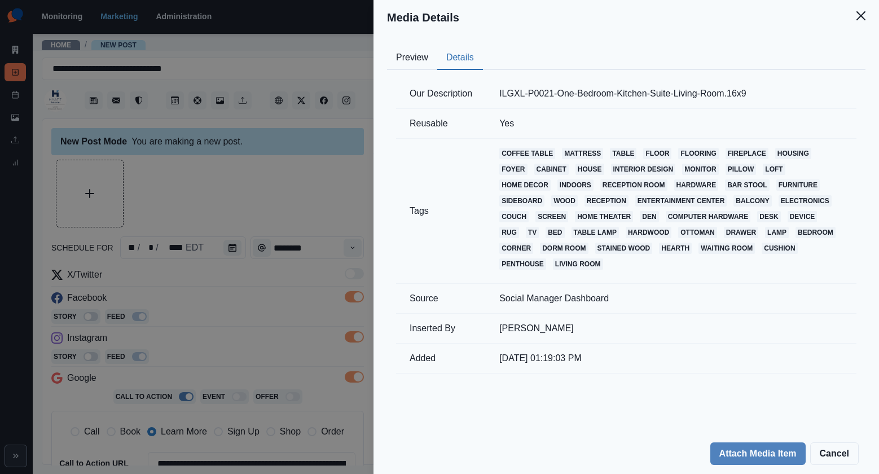
click at [408, 58] on button "Preview" at bounding box center [412, 58] width 50 height 24
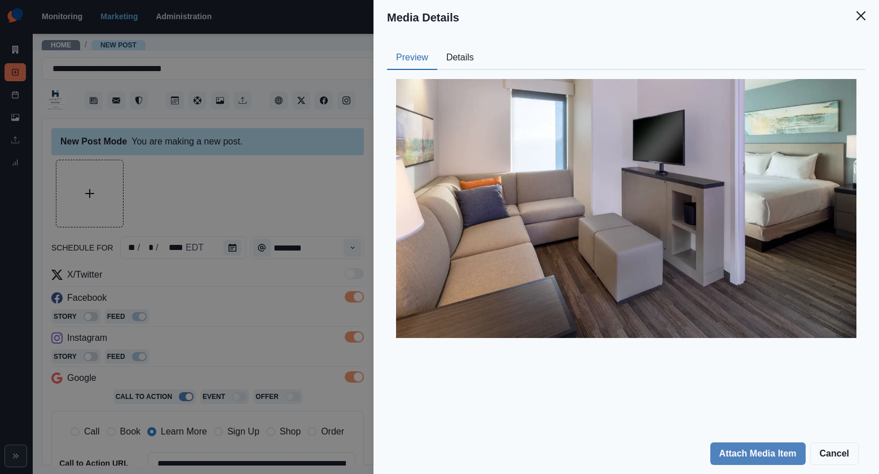
click at [269, 201] on div "Media Details Preview Details Our Description ILGXL-P0021-One-Bedroom-Kitchen-S…" at bounding box center [439, 237] width 879 height 474
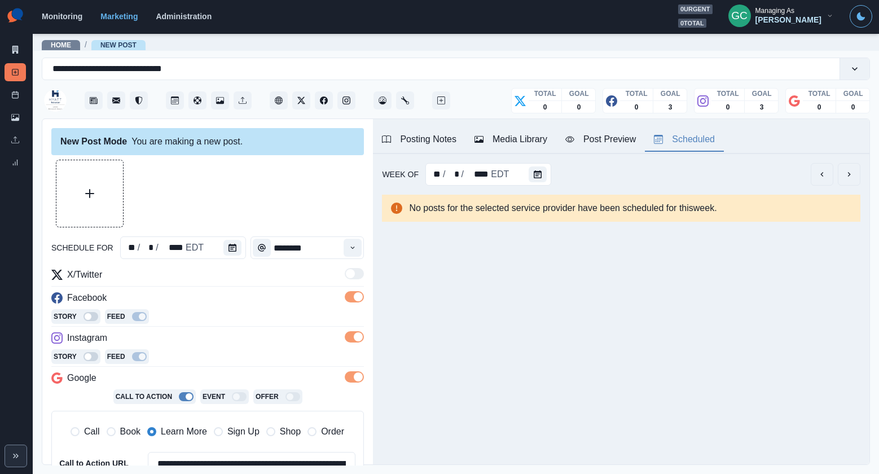
click at [689, 136] on div "Scheduled" at bounding box center [684, 140] width 61 height 14
click at [538, 178] on button "Calendar" at bounding box center [537, 174] width 18 height 16
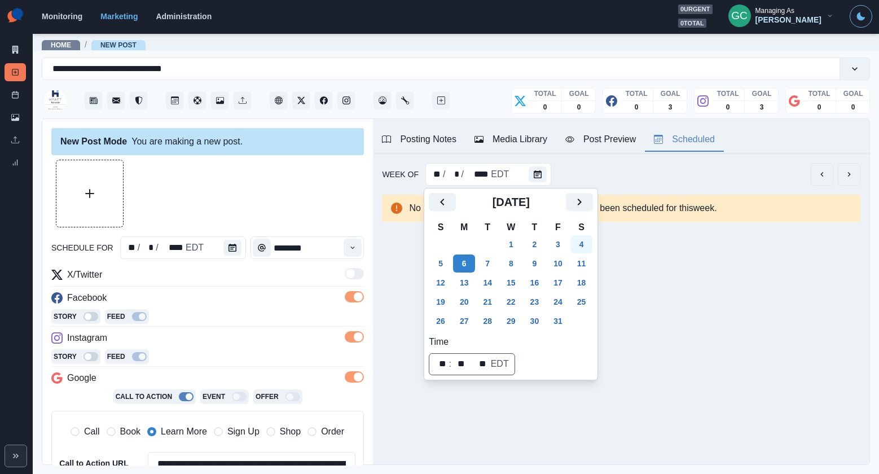
click at [569, 241] on button "3" at bounding box center [557, 244] width 23 height 18
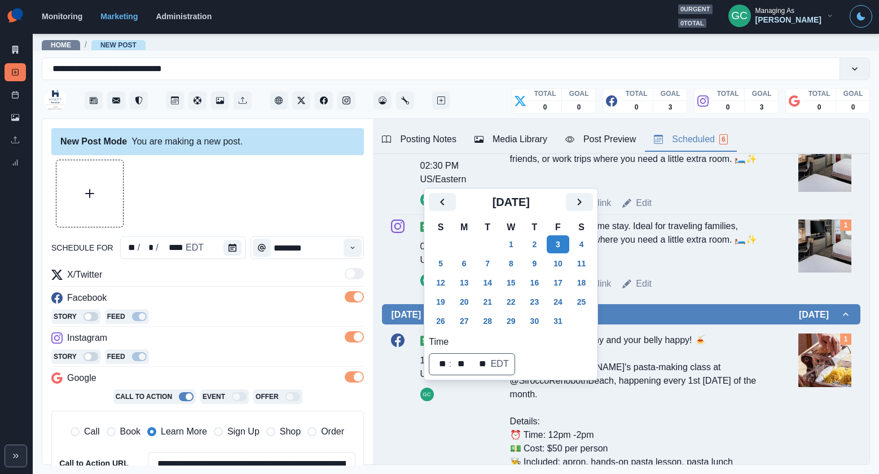
scroll to position [470, 0]
click at [436, 199] on icon "Previous" at bounding box center [442, 202] width 14 height 14
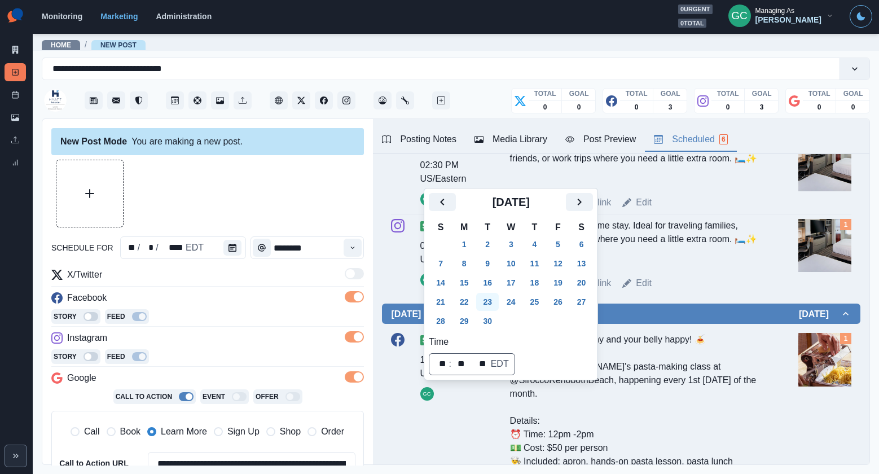
click at [490, 295] on button "23" at bounding box center [487, 302] width 23 height 18
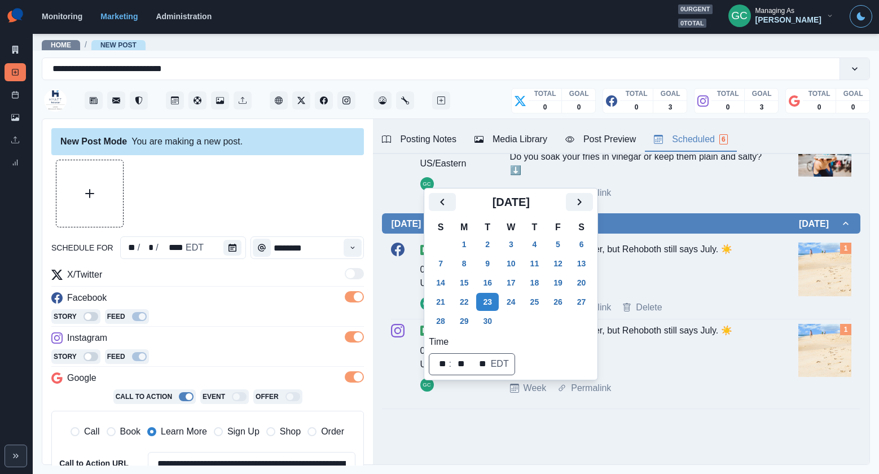
scroll to position [0, 0]
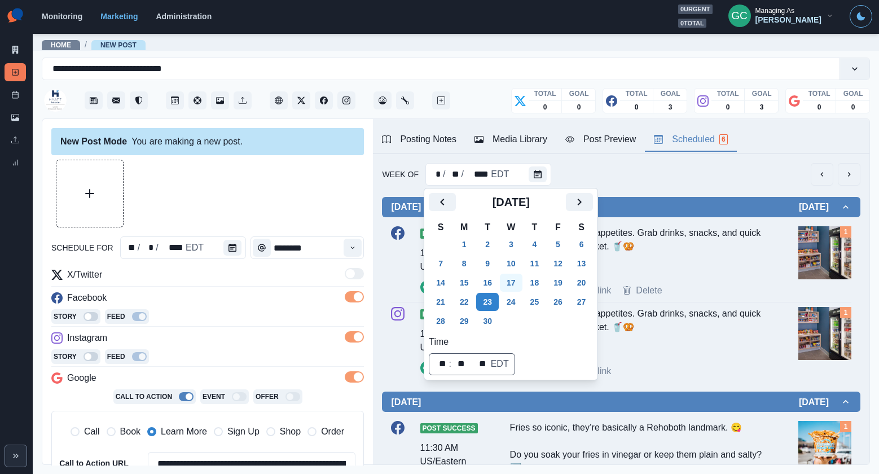
click at [513, 288] on button "17" at bounding box center [511, 282] width 23 height 18
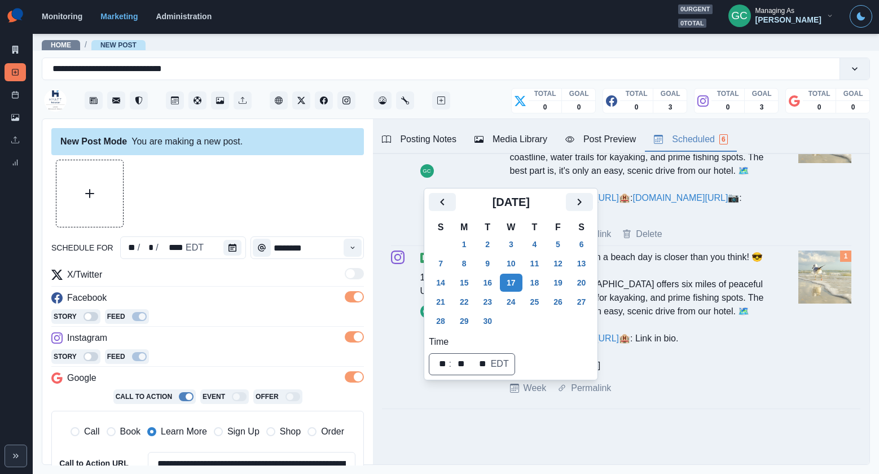
scroll to position [974, 0]
click at [586, 197] on icon "Next" at bounding box center [579, 202] width 14 height 14
click at [473, 263] on button "6" at bounding box center [464, 263] width 23 height 18
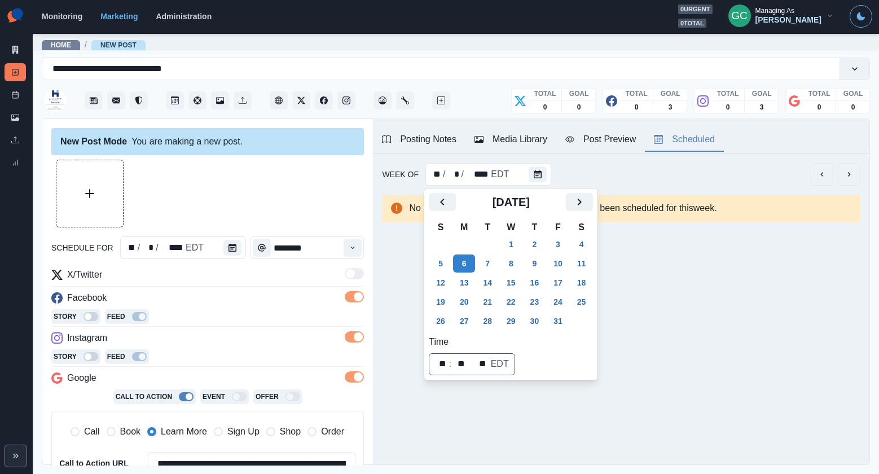
scroll to position [0, 0]
click at [542, 138] on div "Media Library" at bounding box center [510, 140] width 73 height 14
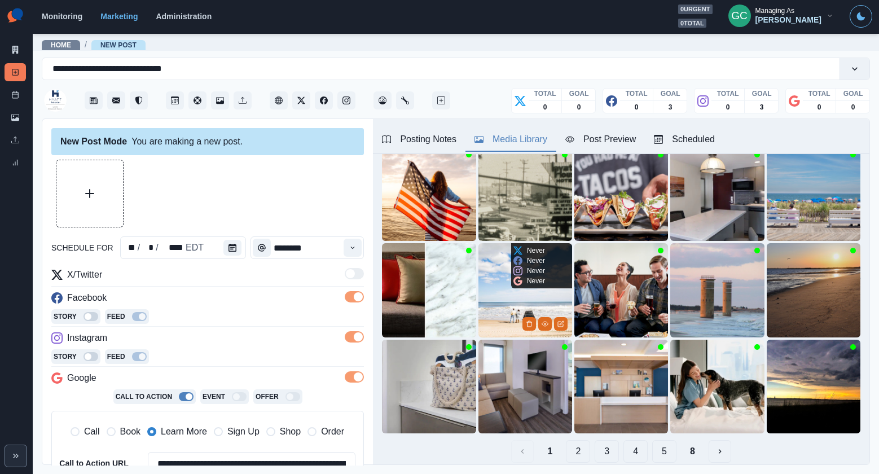
scroll to position [112, 0]
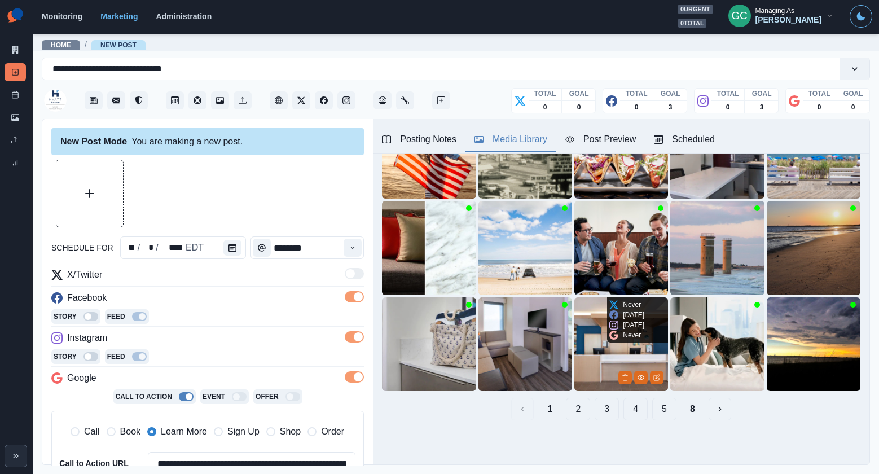
click at [624, 352] on img at bounding box center [621, 344] width 94 height 94
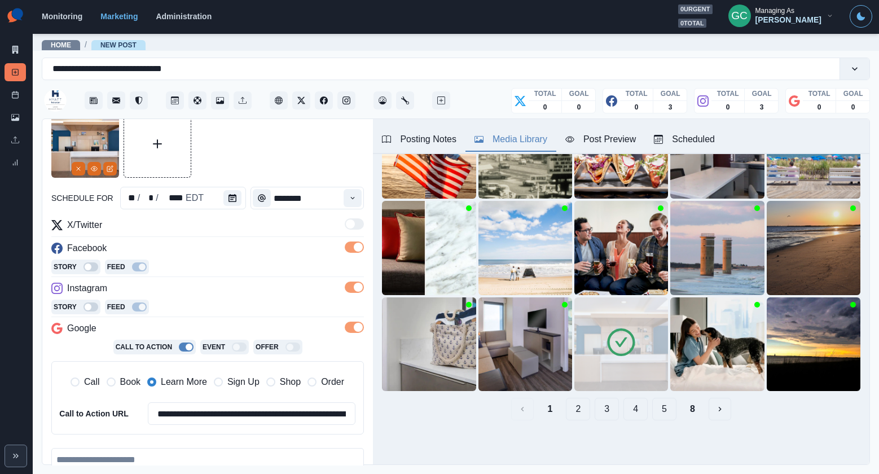
scroll to position [158, 0]
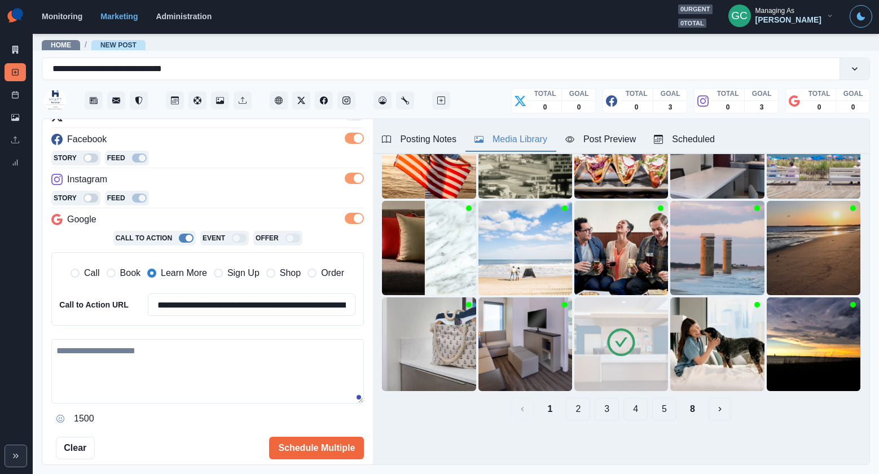
click at [193, 387] on textarea at bounding box center [207, 371] width 312 height 64
paste textarea "**********"
click at [240, 372] on textarea "**********" at bounding box center [207, 371] width 312 height 64
drag, startPoint x: 202, startPoint y: 338, endPoint x: 119, endPoint y: 328, distance: 83.6
click at [0, 283] on div "**********" at bounding box center [439, 237] width 879 height 474
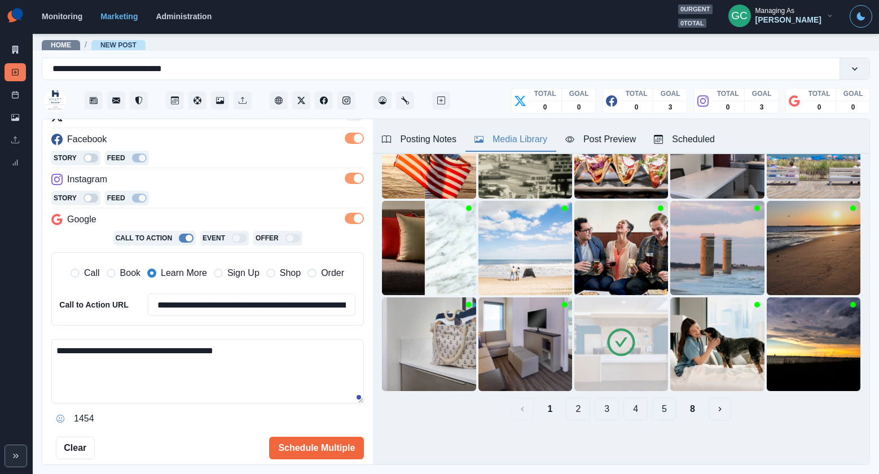
click at [341, 360] on textarea "**********" at bounding box center [207, 371] width 312 height 64
click at [209, 348] on textarea "**********" at bounding box center [207, 371] width 312 height 64
type textarea "**********"
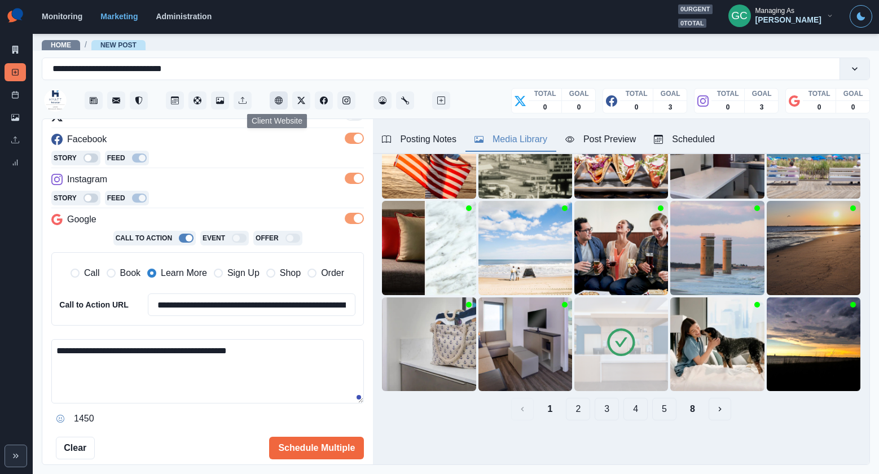
click at [276, 99] on icon "Client Website" at bounding box center [279, 100] width 8 height 8
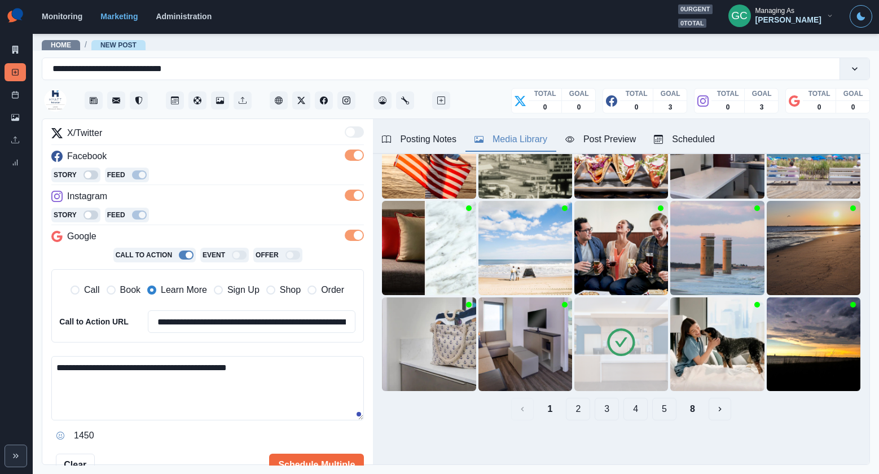
scroll to position [229, 0]
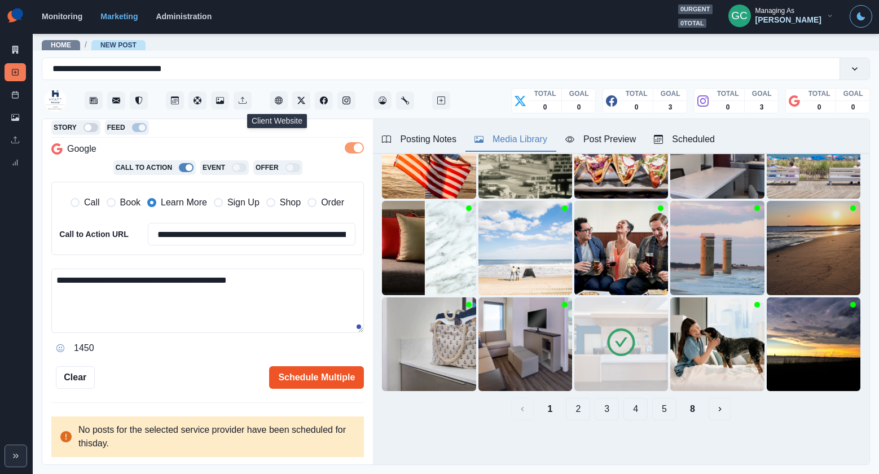
click at [342, 374] on button "Schedule Multiple" at bounding box center [316, 377] width 95 height 23
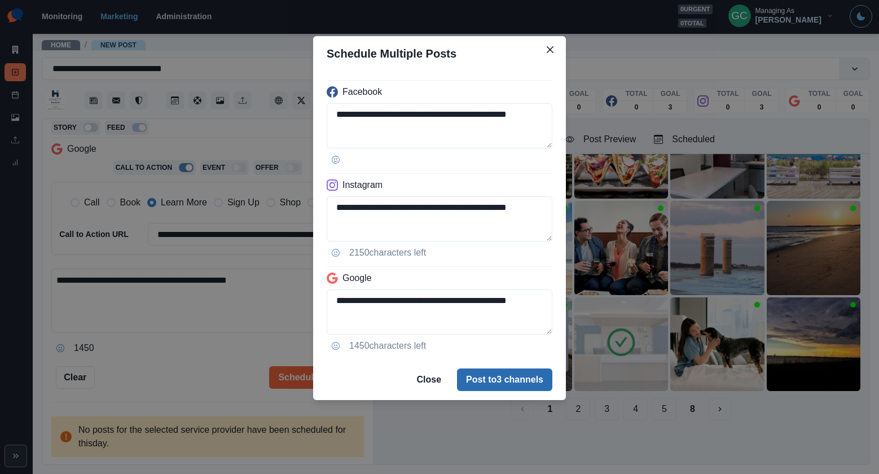
click at [523, 378] on button "Post to 3 channels" at bounding box center [504, 379] width 95 height 23
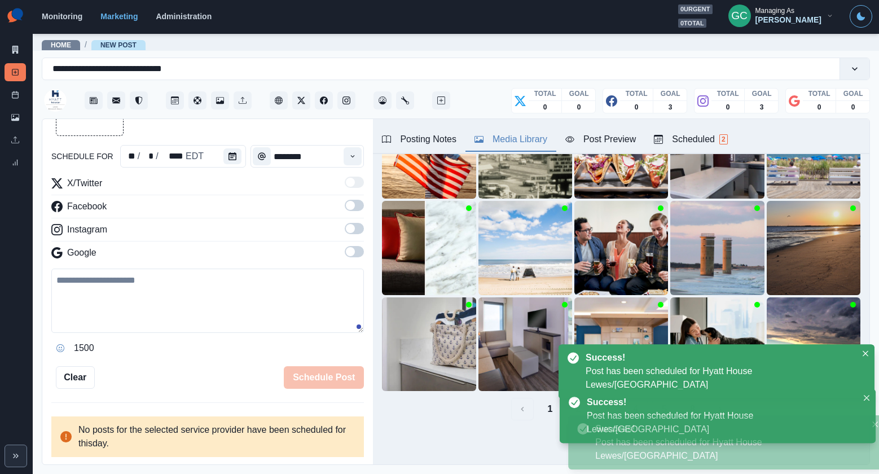
scroll to position [212, 0]
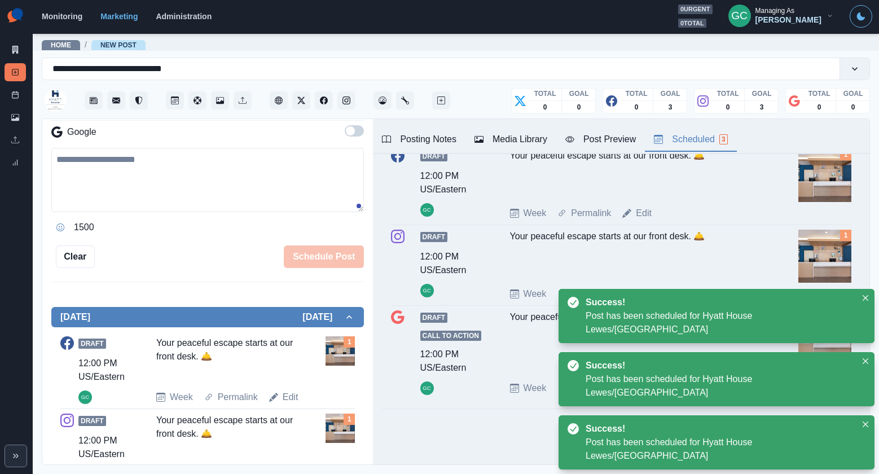
click at [709, 138] on div "Scheduled 3" at bounding box center [690, 140] width 73 height 14
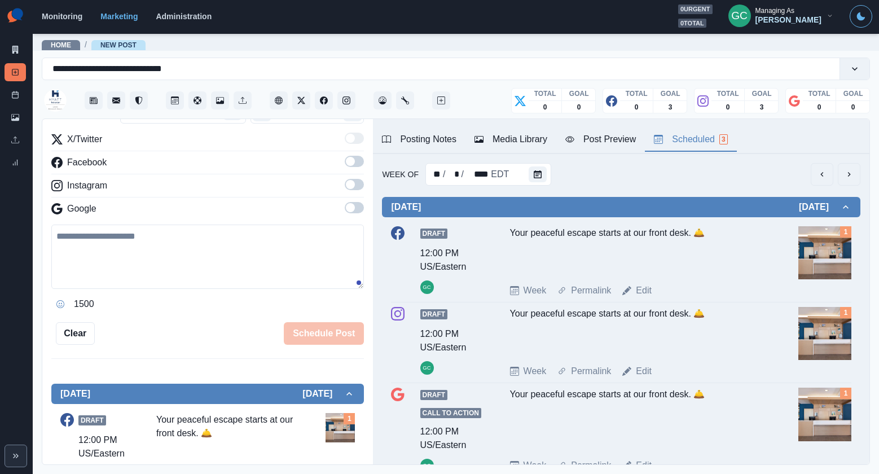
scroll to position [140, 0]
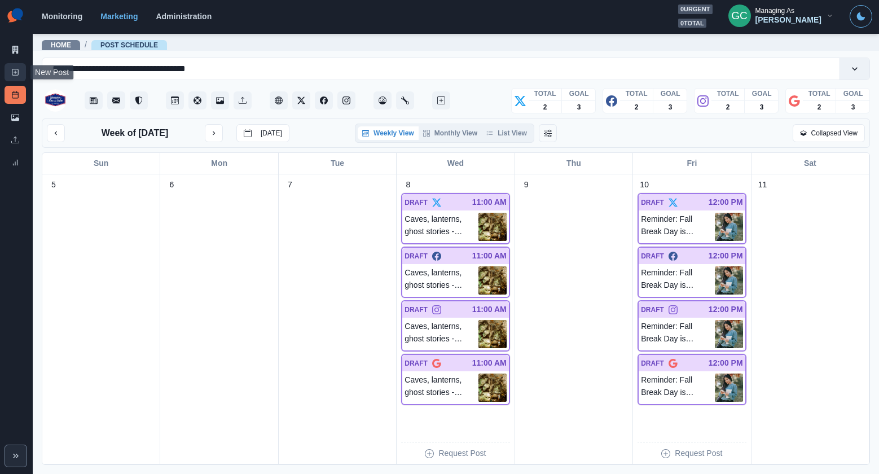
click at [15, 74] on icon at bounding box center [15, 72] width 8 height 8
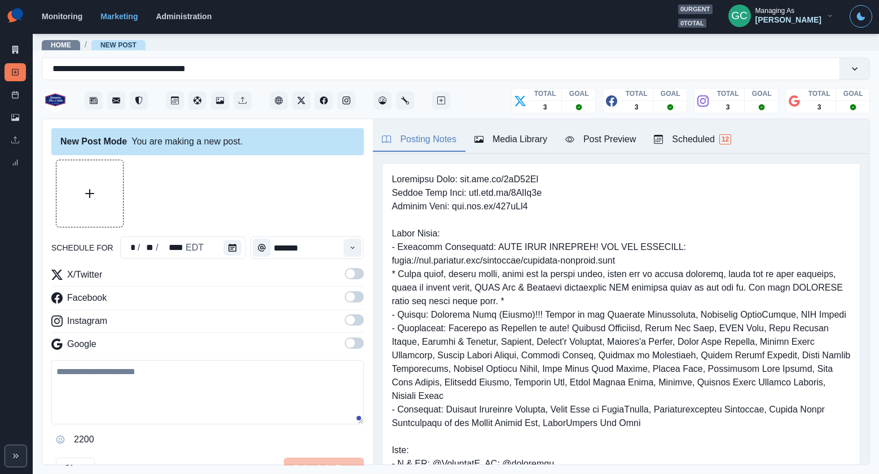
click at [718, 140] on div "Scheduled 12" at bounding box center [692, 140] width 77 height 14
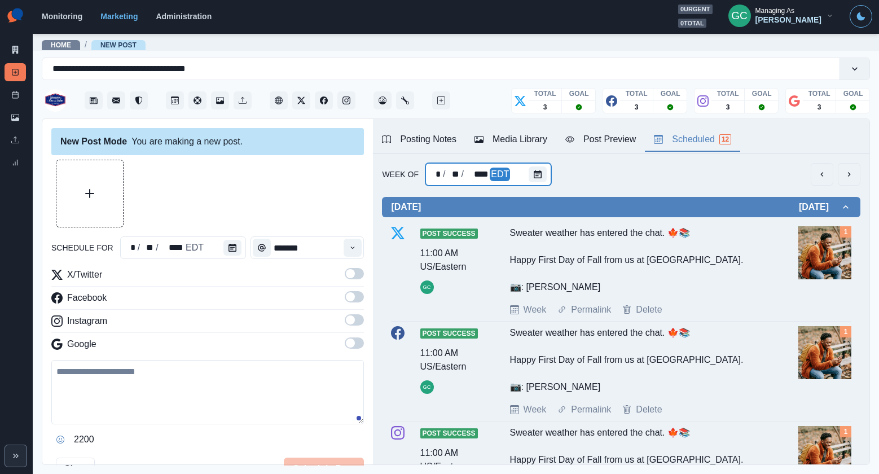
click at [548, 169] on div at bounding box center [539, 174] width 23 height 23
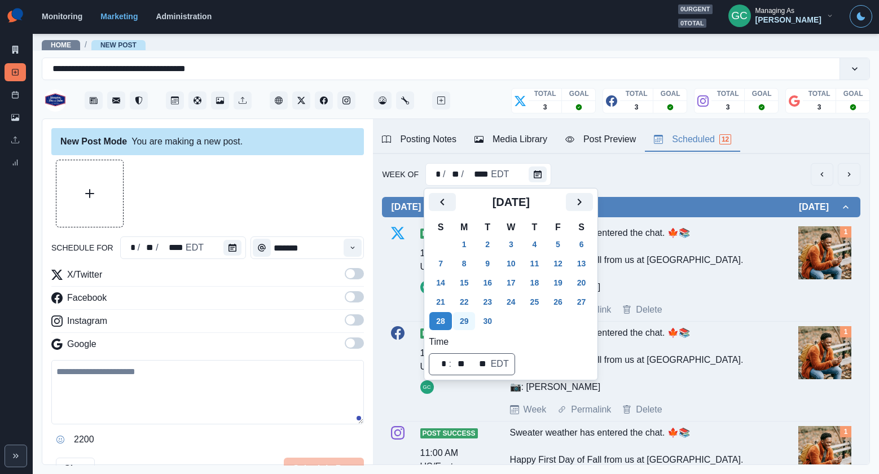
click at [473, 320] on button "29" at bounding box center [464, 321] width 23 height 18
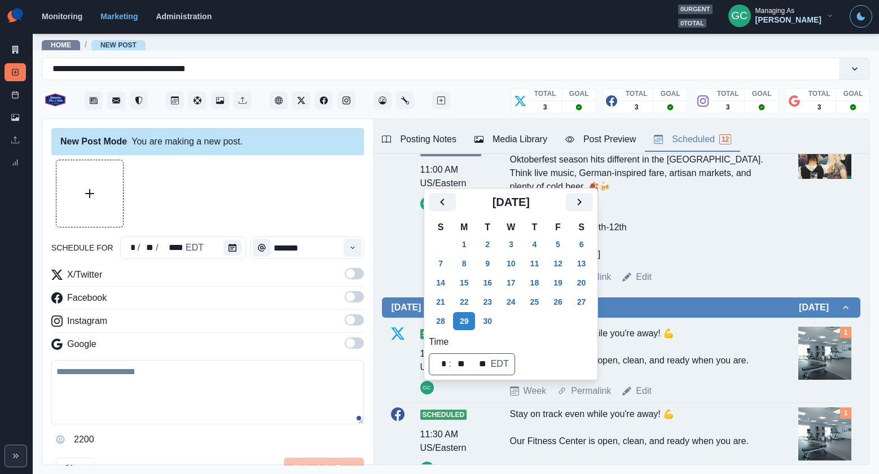
scroll to position [1463, 0]
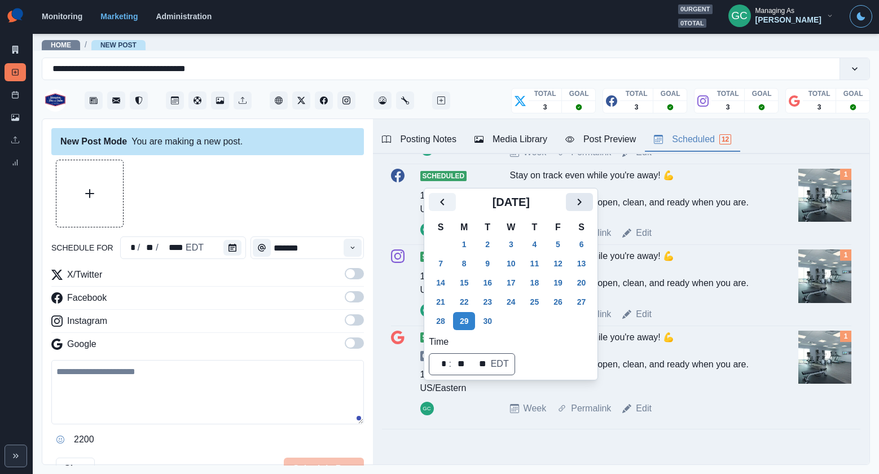
click at [584, 197] on icon "Next" at bounding box center [579, 202] width 14 height 14
click at [467, 260] on button "6" at bounding box center [464, 263] width 23 height 18
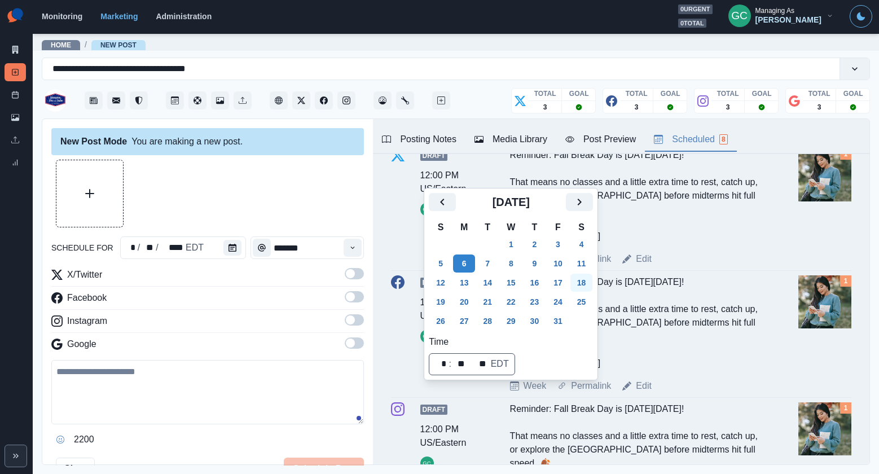
scroll to position [620, 0]
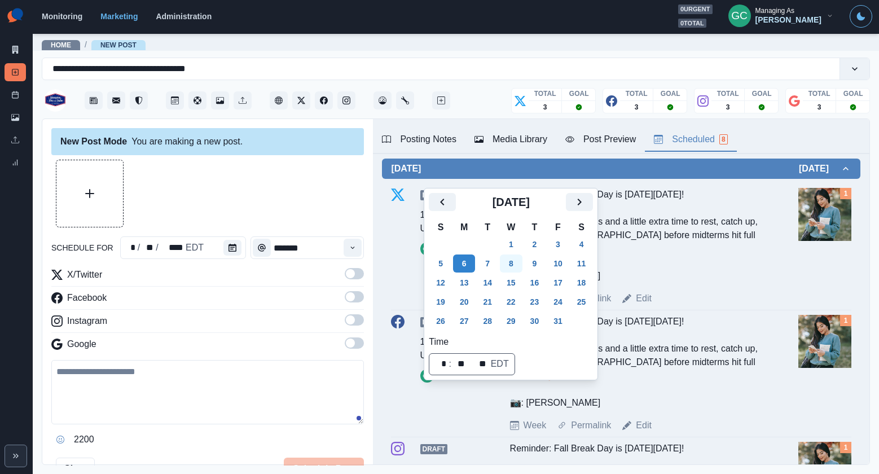
click at [510, 263] on button "8" at bounding box center [511, 263] width 23 height 18
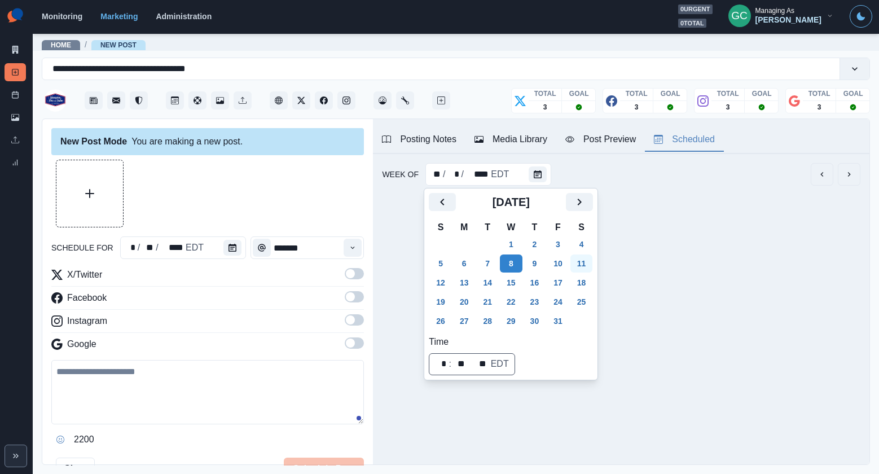
scroll to position [0, 0]
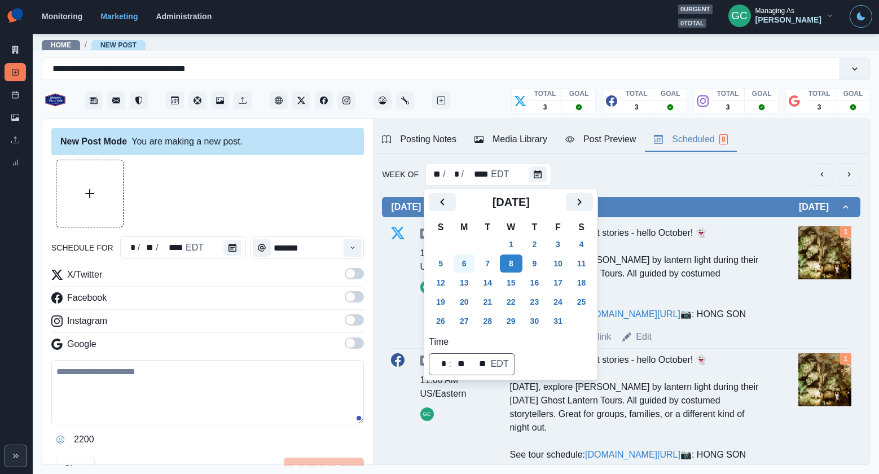
click at [462, 264] on button "6" at bounding box center [464, 263] width 23 height 18
click at [228, 244] on icon "Calendar" at bounding box center [232, 248] width 8 height 8
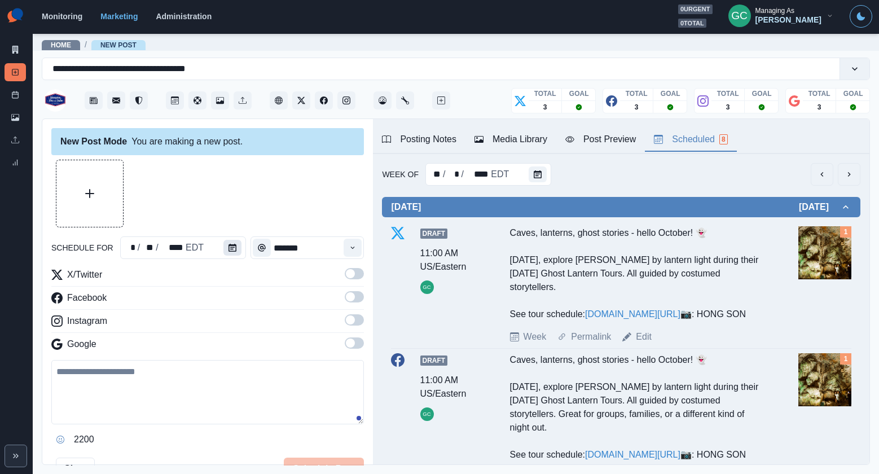
click at [229, 248] on icon "Calendar" at bounding box center [232, 248] width 8 height 8
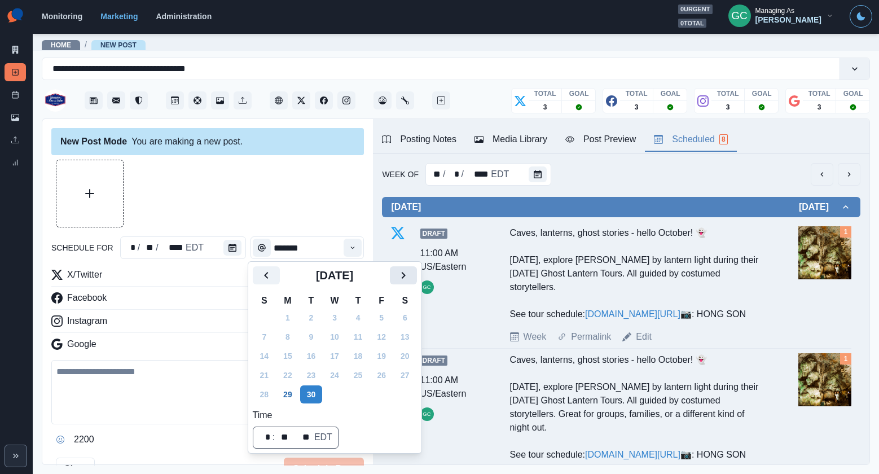
click at [405, 281] on icon "Next" at bounding box center [403, 275] width 14 height 14
click at [289, 331] on button "6" at bounding box center [287, 337] width 23 height 18
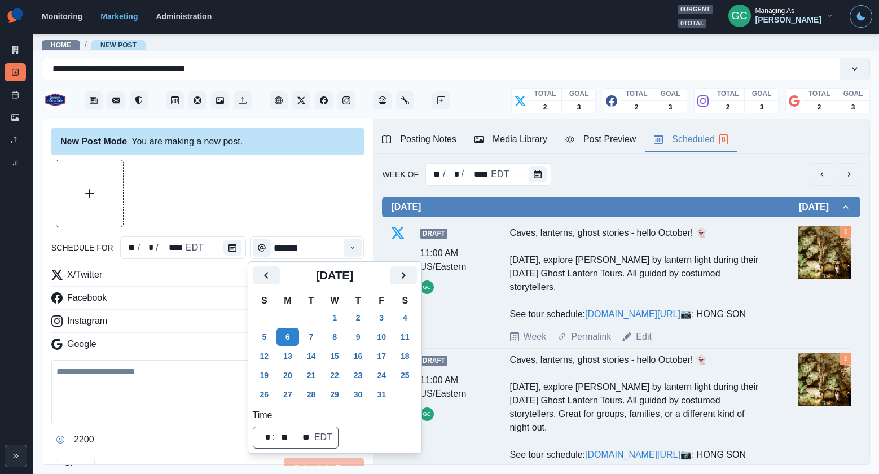
click at [353, 222] on div at bounding box center [207, 194] width 312 height 68
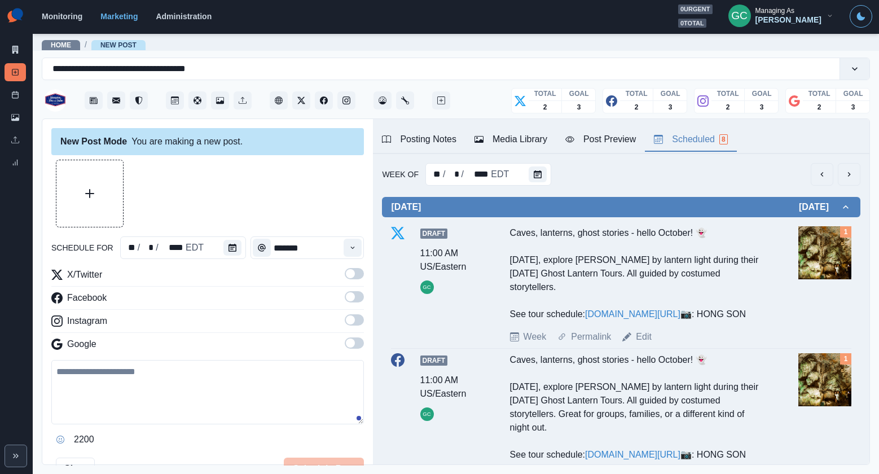
click at [352, 338] on span at bounding box center [354, 342] width 19 height 11
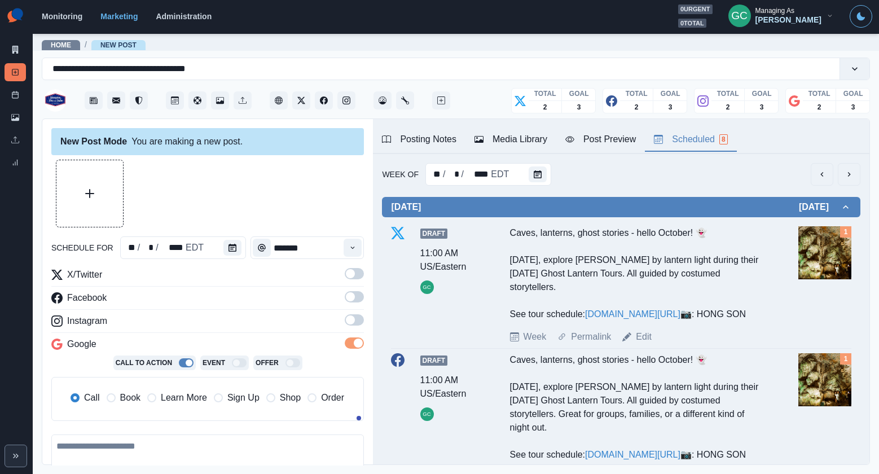
drag, startPoint x: 354, startPoint y: 323, endPoint x: 352, endPoint y: 296, distance: 27.1
click at [354, 322] on span at bounding box center [354, 319] width 19 height 11
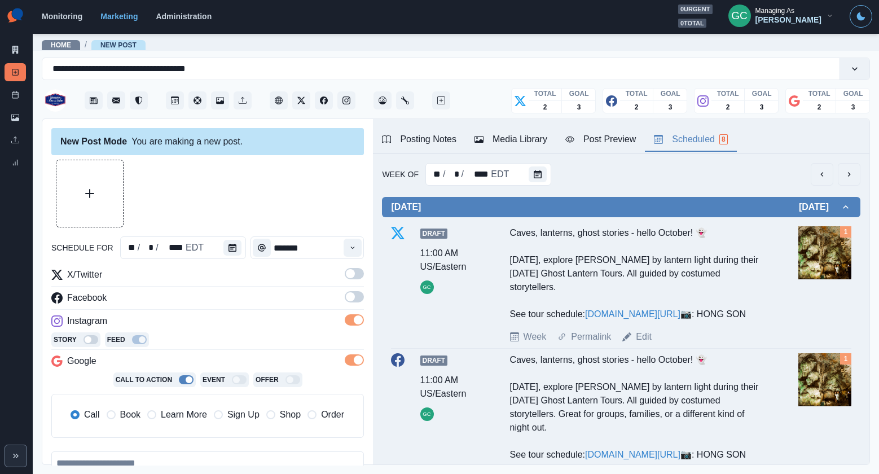
click at [352, 296] on span at bounding box center [350, 296] width 9 height 9
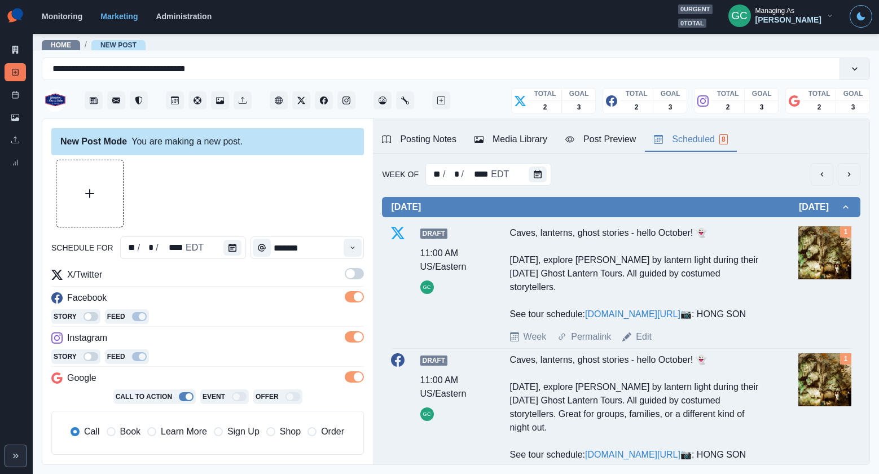
click at [354, 281] on label at bounding box center [354, 277] width 19 height 18
click at [180, 434] on span "Learn More" at bounding box center [184, 432] width 46 height 14
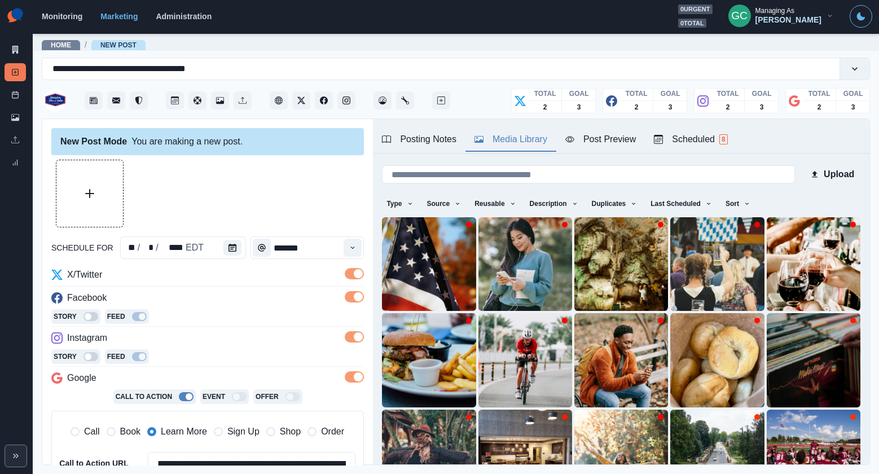
click at [532, 146] on button "Media Library" at bounding box center [510, 140] width 91 height 24
click at [750, 205] on icon "button" at bounding box center [746, 203] width 7 height 7
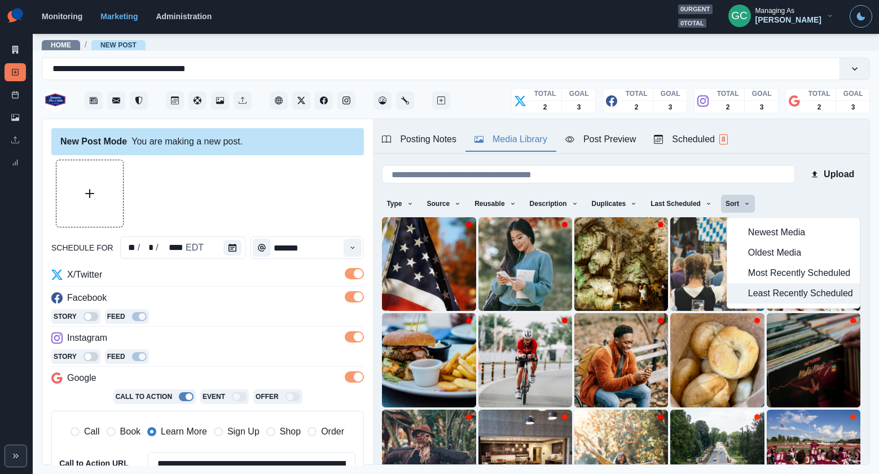
click at [749, 296] on span "Least Recently Scheduled" at bounding box center [800, 293] width 105 height 14
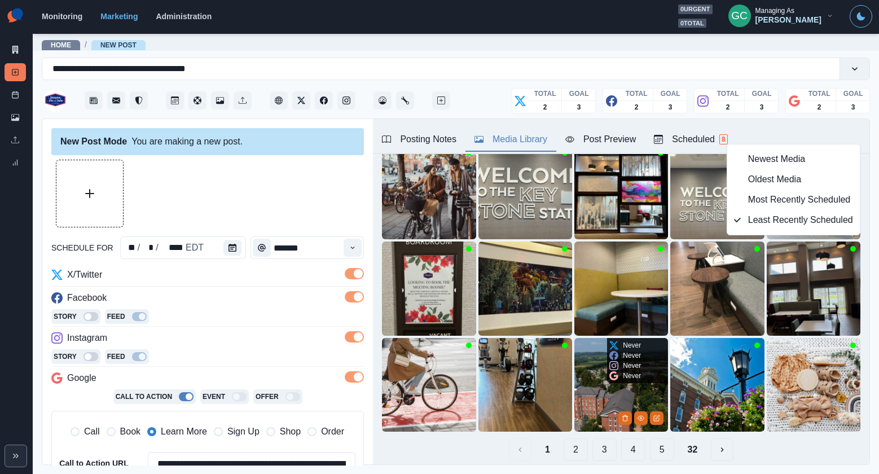
scroll to position [75, 0]
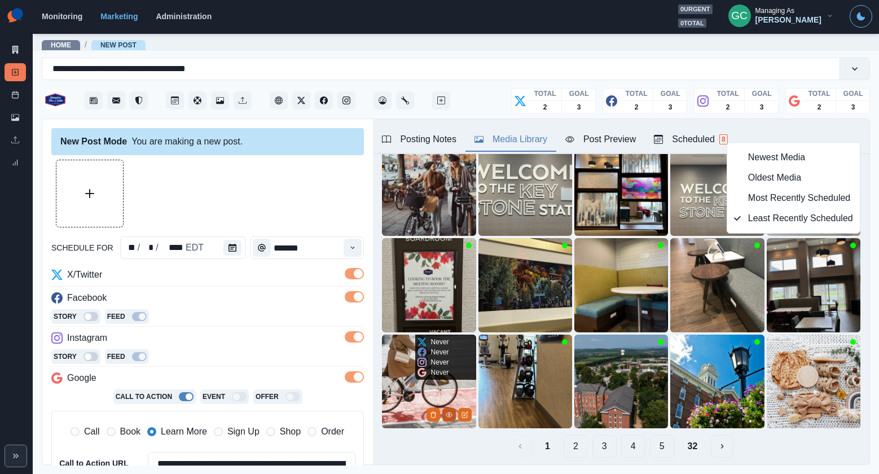
click at [448, 414] on circle "View Media" at bounding box center [449, 414] width 2 height 2
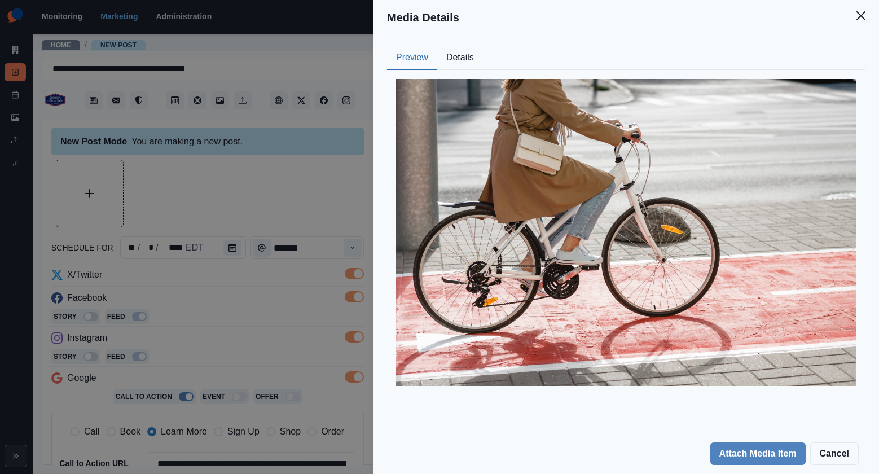
click at [468, 54] on button "Details" at bounding box center [460, 58] width 46 height 24
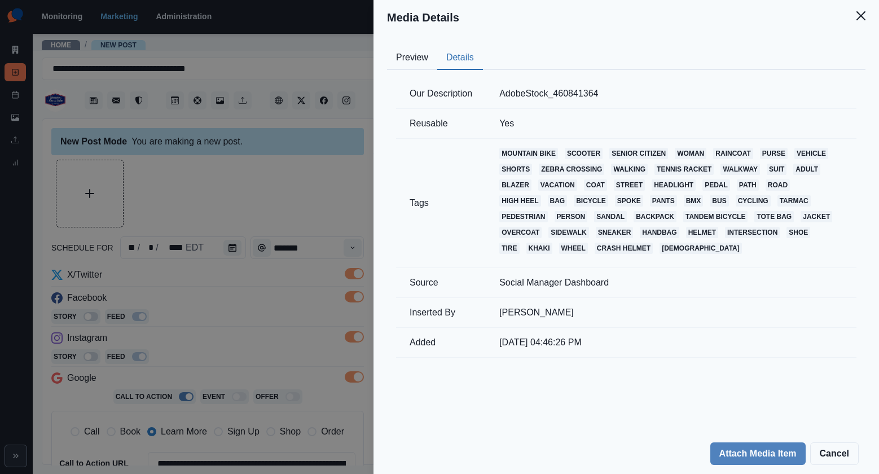
click at [248, 295] on div "Media Details Preview Details Our Description AdobeStock_460841364 Reusable Yes…" at bounding box center [439, 237] width 879 height 474
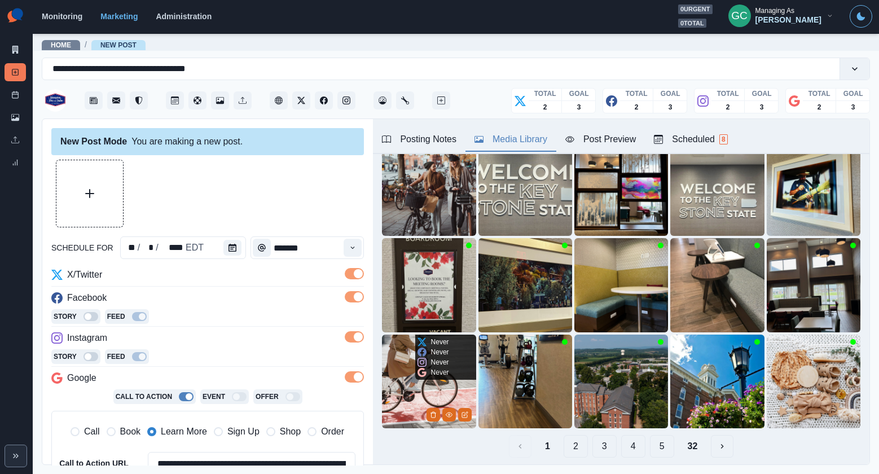
click at [392, 396] on img at bounding box center [429, 381] width 94 height 94
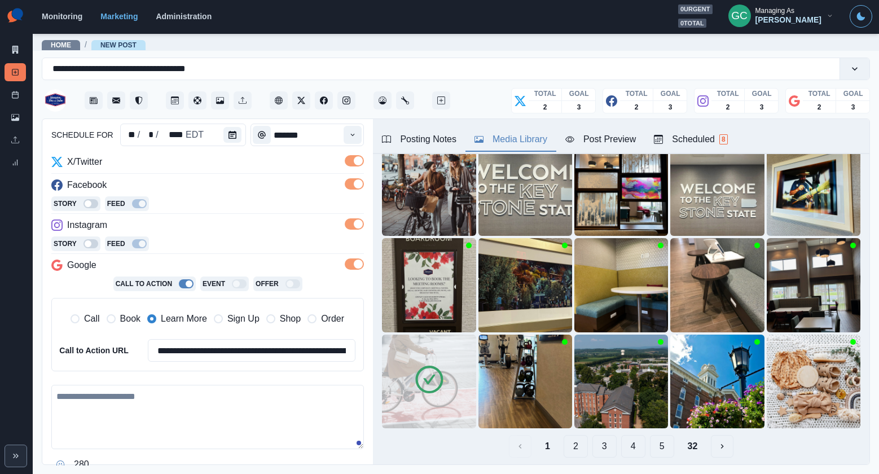
scroll to position [118, 0]
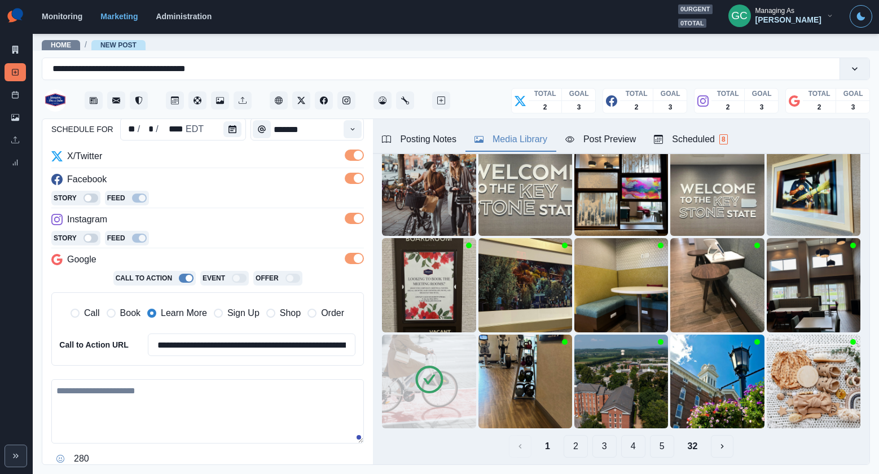
drag, startPoint x: 145, startPoint y: 408, endPoint x: 126, endPoint y: 443, distance: 39.6
click at [145, 408] on textarea at bounding box center [207, 411] width 312 height 64
paste textarea "**********"
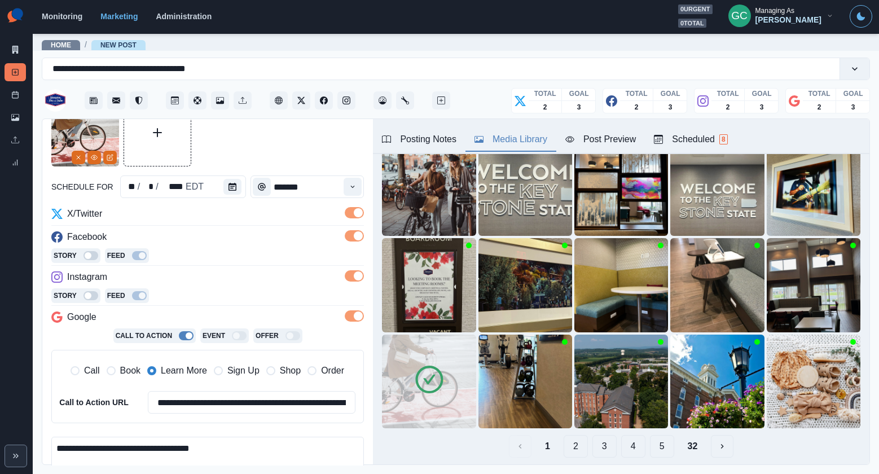
scroll to position [88, 0]
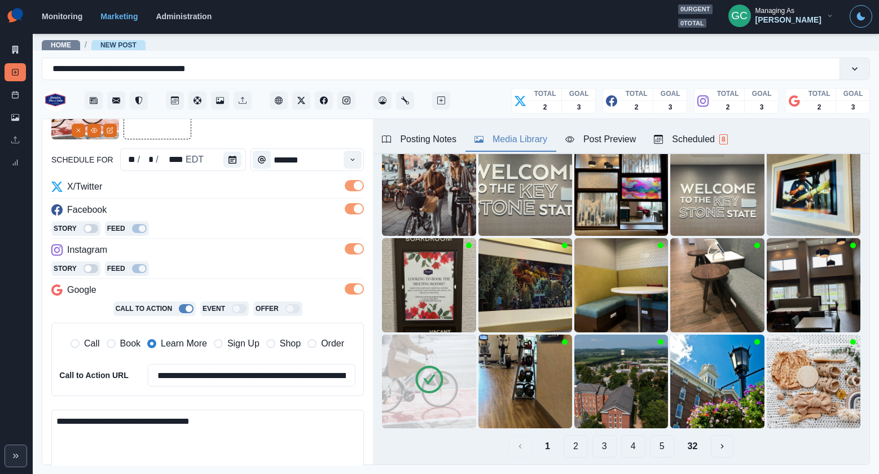
click at [269, 443] on textarea "**********" at bounding box center [207, 441] width 312 height 64
drag, startPoint x: 236, startPoint y: 422, endPoint x: 0, endPoint y: 374, distance: 240.4
click at [0, 374] on div "**********" at bounding box center [439, 237] width 879 height 474
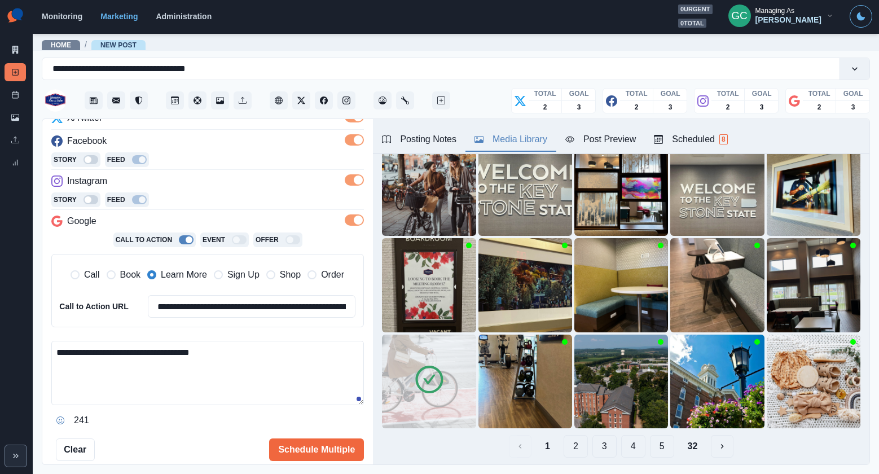
click at [236, 367] on textarea "**********" at bounding box center [207, 373] width 312 height 64
drag, startPoint x: 239, startPoint y: 365, endPoint x: 0, endPoint y: 297, distance: 248.6
click at [0, 297] on div "**********" at bounding box center [439, 237] width 879 height 474
paste textarea "**********"
click at [92, 369] on textarea "**********" at bounding box center [207, 373] width 312 height 64
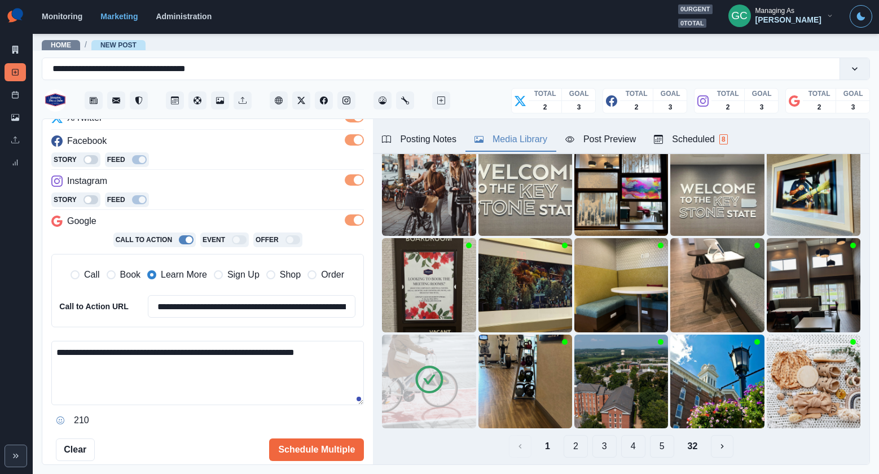
drag, startPoint x: 90, startPoint y: 379, endPoint x: 41, endPoint y: 314, distance: 81.9
click at [41, 314] on main "**********" at bounding box center [456, 253] width 846 height 441
click at [99, 380] on textarea "**********" at bounding box center [207, 373] width 312 height 64
drag, startPoint x: 168, startPoint y: 378, endPoint x: 100, endPoint y: 369, distance: 68.8
click at [14, 322] on div "**********" at bounding box center [439, 237] width 879 height 474
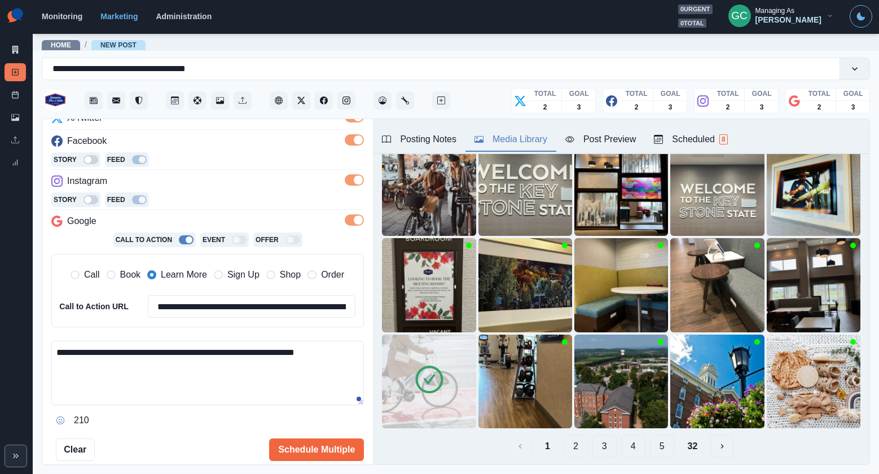
click at [156, 400] on textarea "**********" at bounding box center [207, 373] width 312 height 64
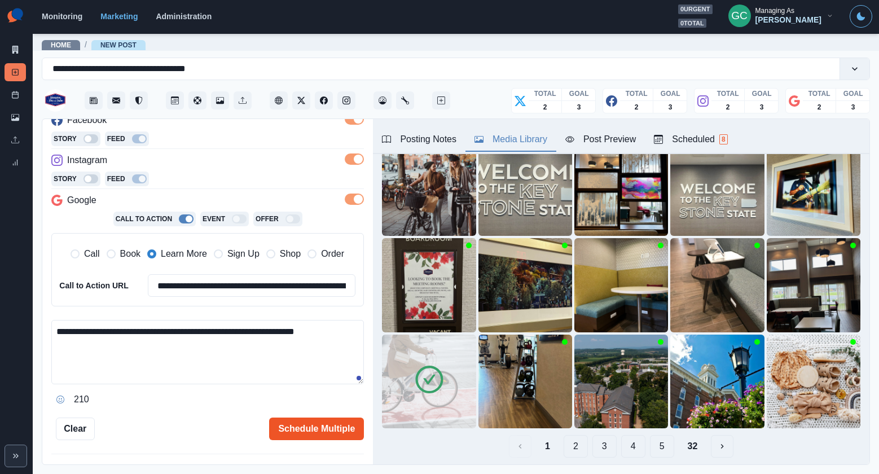
type textarea "**********"
click at [311, 432] on button "Schedule Multiple" at bounding box center [316, 428] width 95 height 23
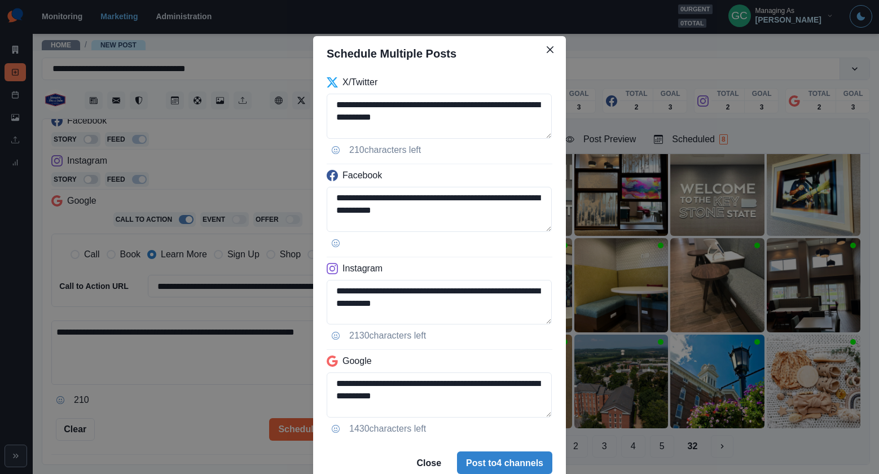
drag, startPoint x: 518, startPoint y: 465, endPoint x: 538, endPoint y: 443, distance: 29.9
click at [518, 465] on button "Post to 4 channels" at bounding box center [504, 462] width 95 height 23
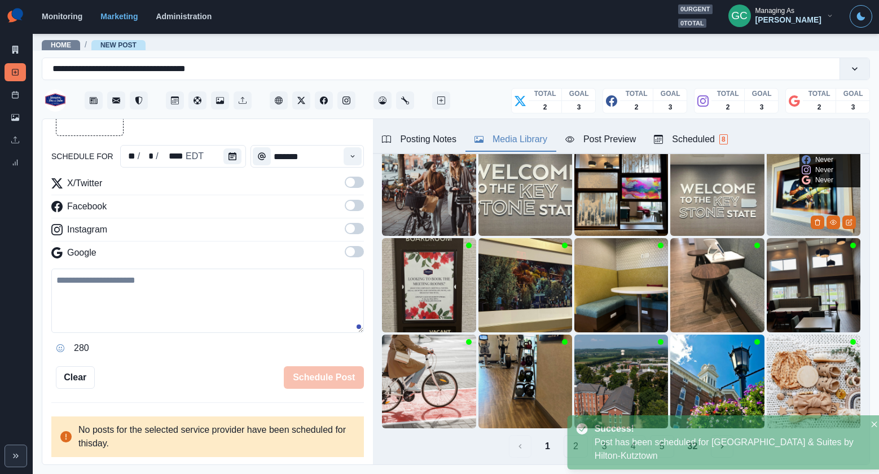
scroll to position [177, 0]
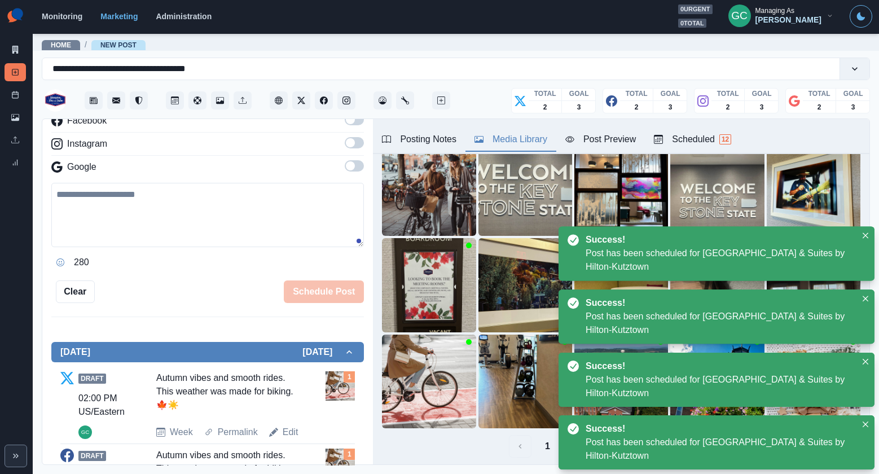
click at [688, 133] on div "Scheduled 12" at bounding box center [692, 140] width 77 height 14
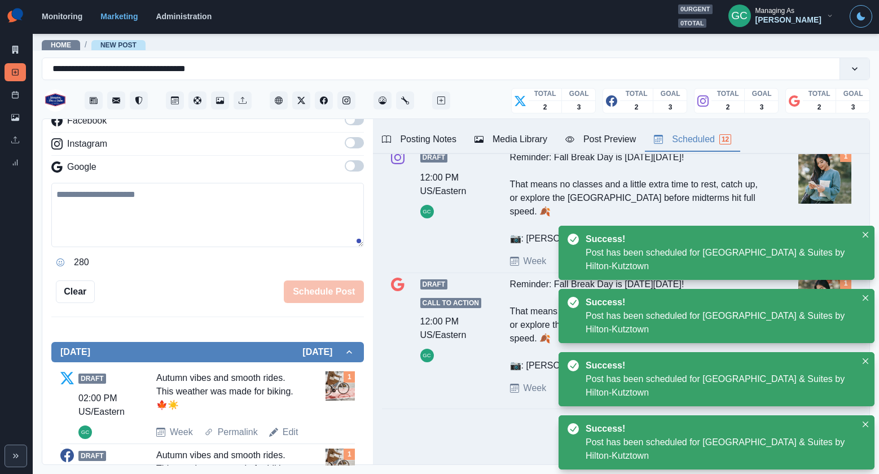
scroll to position [0, 0]
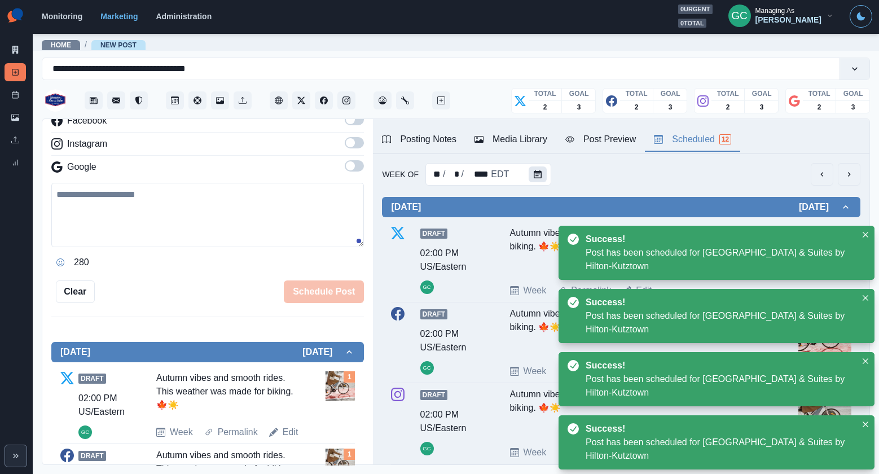
click at [536, 174] on icon "Calendar" at bounding box center [537, 174] width 8 height 8
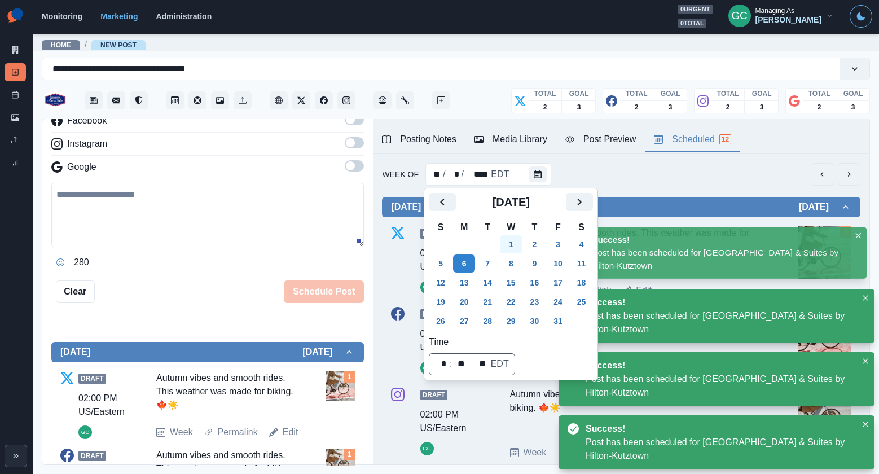
click at [516, 242] on button "1" at bounding box center [511, 244] width 23 height 18
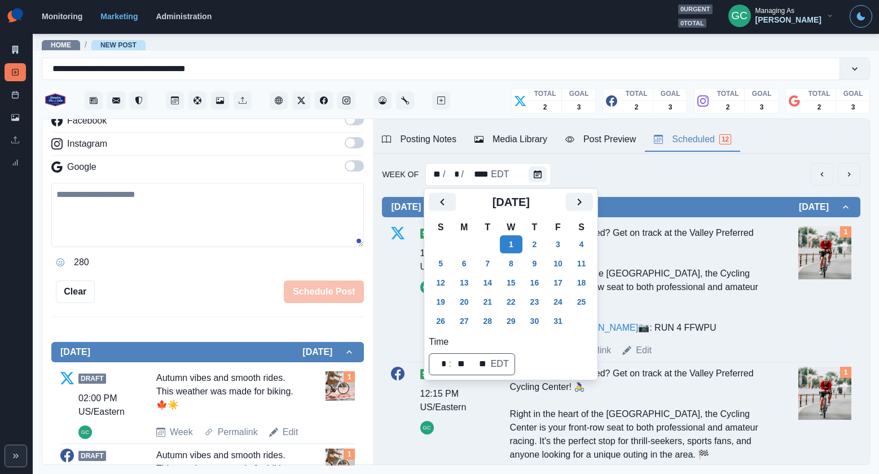
click at [177, 188] on textarea at bounding box center [207, 215] width 312 height 64
